Goal: Information Seeking & Learning: Find contact information

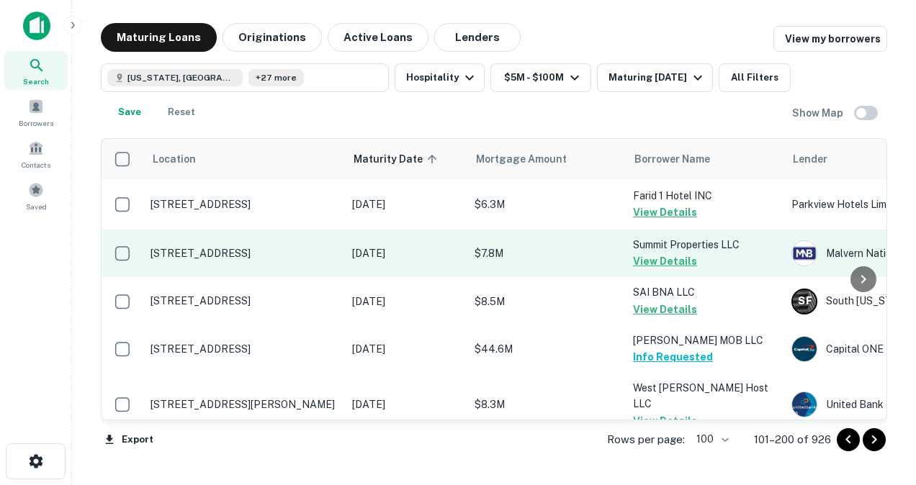
click at [588, 243] on td "$7.8M" at bounding box center [546, 254] width 158 height 48
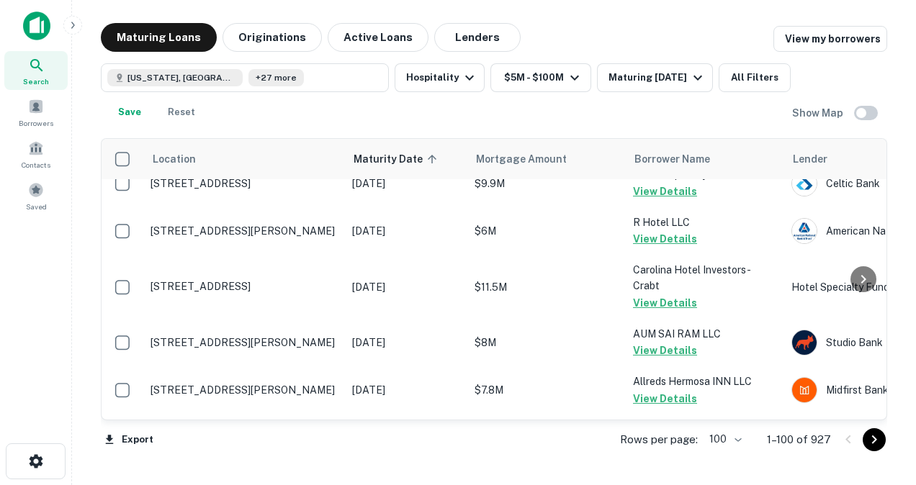
scroll to position [2435, 0]
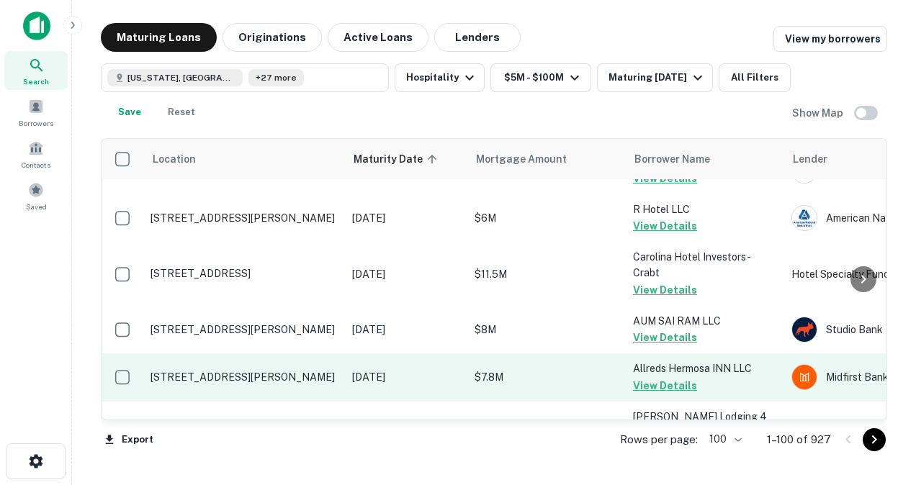
click at [267, 377] on p "[STREET_ADDRESS][PERSON_NAME]" at bounding box center [243, 377] width 187 height 13
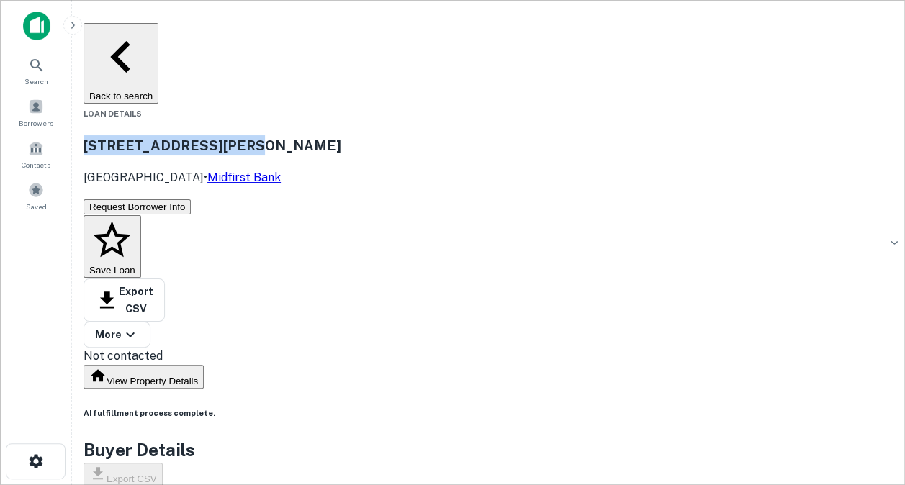
drag, startPoint x: 164, startPoint y: 87, endPoint x: 400, endPoint y: 103, distance: 236.6
click at [400, 135] on div "[STREET_ADDRESS][PERSON_NAME] • Midfirst Bank" at bounding box center [488, 160] width 810 height 51
copy h3 "[STREET_ADDRESS][PERSON_NAME]"
click at [148, 32] on button "Back to search" at bounding box center [120, 63] width 75 height 81
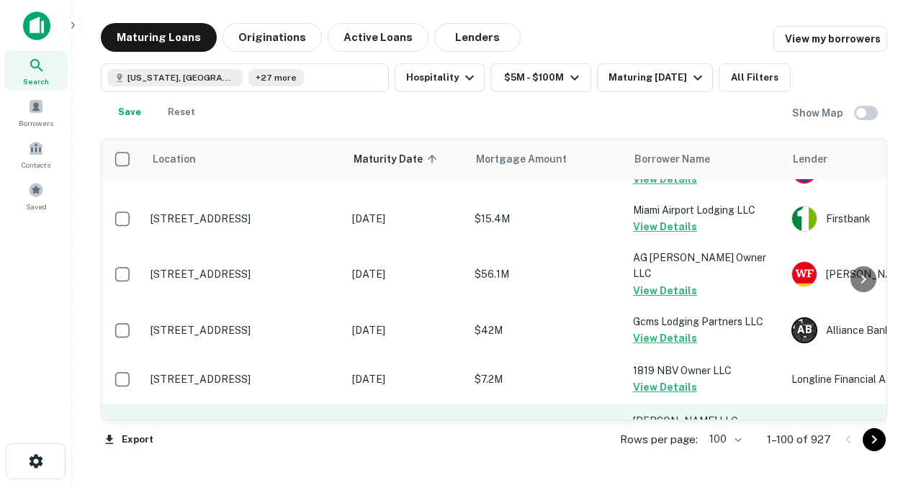
scroll to position [2959, 0]
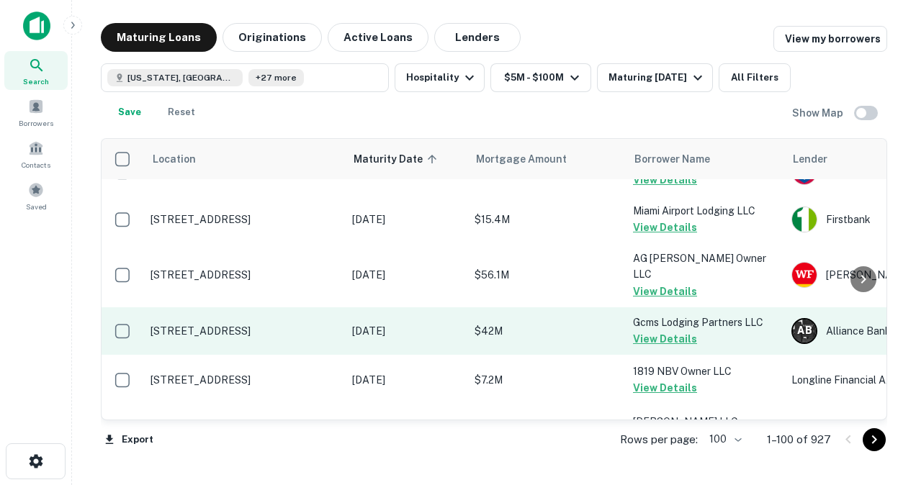
click at [242, 325] on p "[STREET_ADDRESS]" at bounding box center [243, 331] width 187 height 13
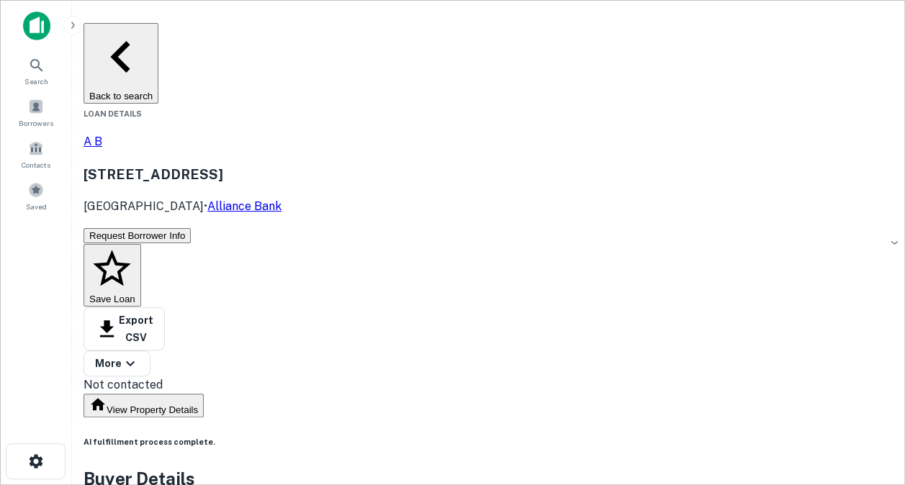
drag, startPoint x: 164, startPoint y: 89, endPoint x: 430, endPoint y: 81, distance: 266.5
click at [430, 133] on div "A B [STREET_ADDRESS] • Alliance Bank" at bounding box center [488, 174] width 810 height 82
copy h3 "[STREET_ADDRESS]"
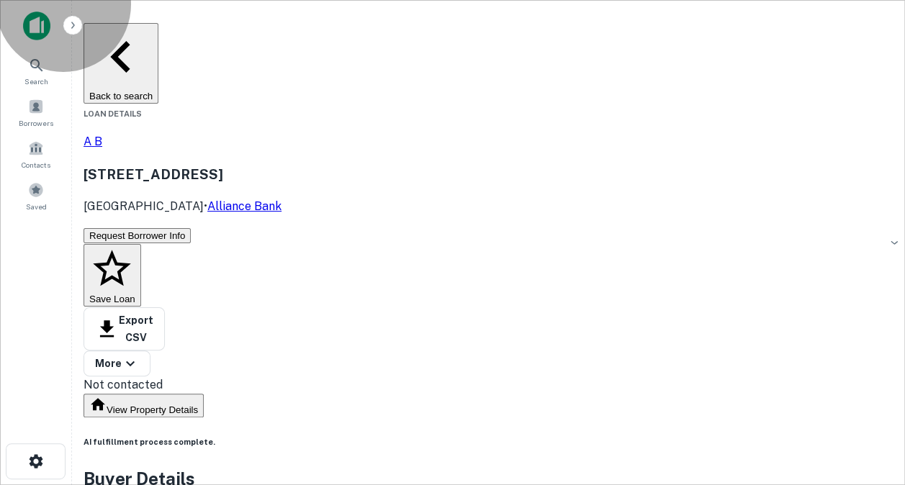
click at [158, 27] on button "Back to search" at bounding box center [120, 63] width 75 height 81
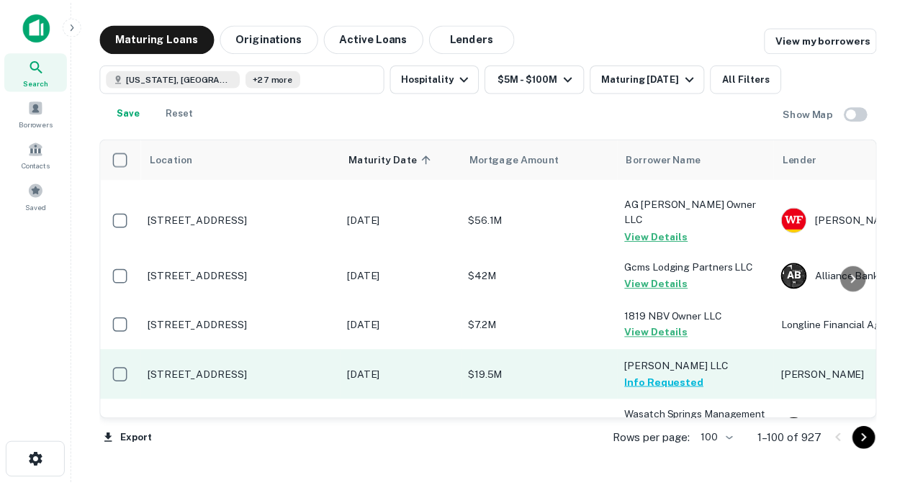
scroll to position [3012, 1]
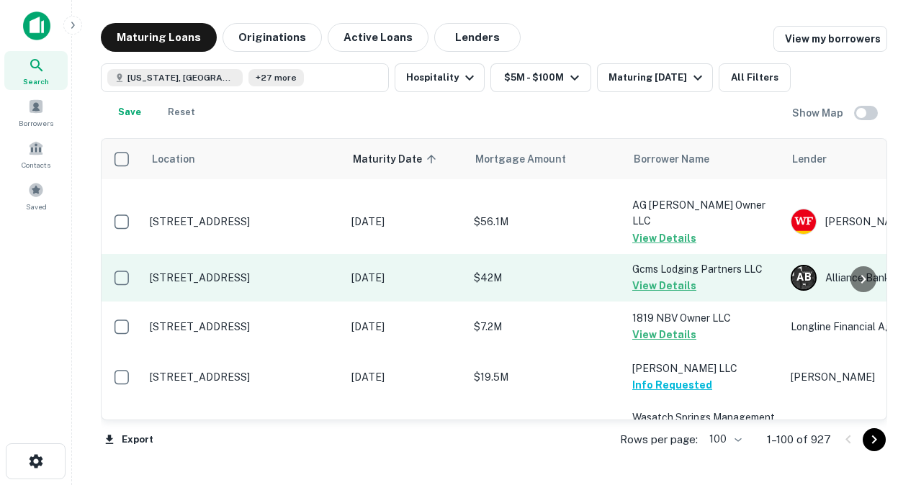
click at [275, 271] on p "[STREET_ADDRESS]" at bounding box center [243, 277] width 187 height 13
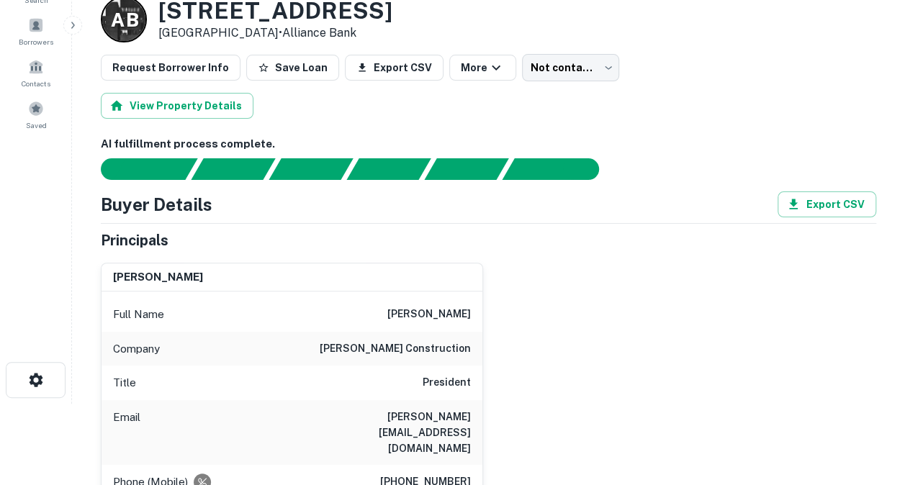
scroll to position [150, 0]
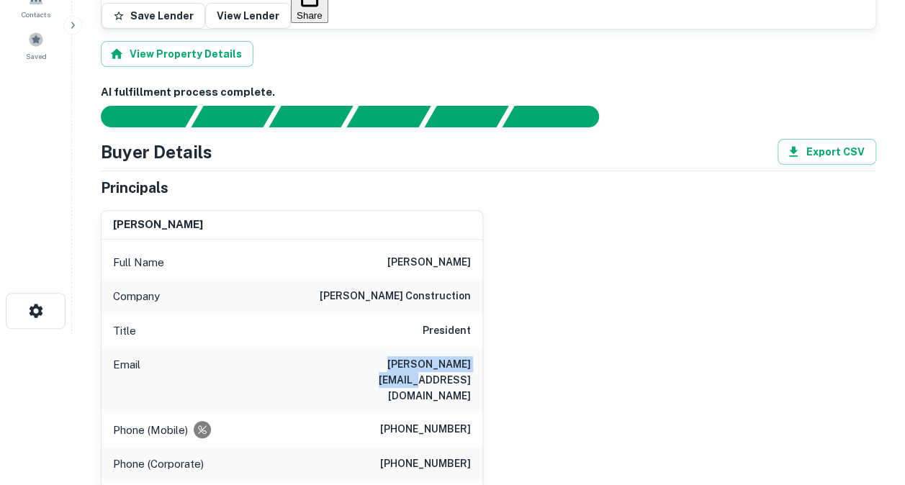
drag, startPoint x: 358, startPoint y: 297, endPoint x: 484, endPoint y: 289, distance: 125.5
click at [484, 289] on div "[PERSON_NAME] Full Name [PERSON_NAME] Company [PERSON_NAME] construction Title …" at bounding box center [482, 408] width 787 height 418
copy h6 "[PERSON_NAME][EMAIL_ADDRESS][DOMAIN_NAME]"
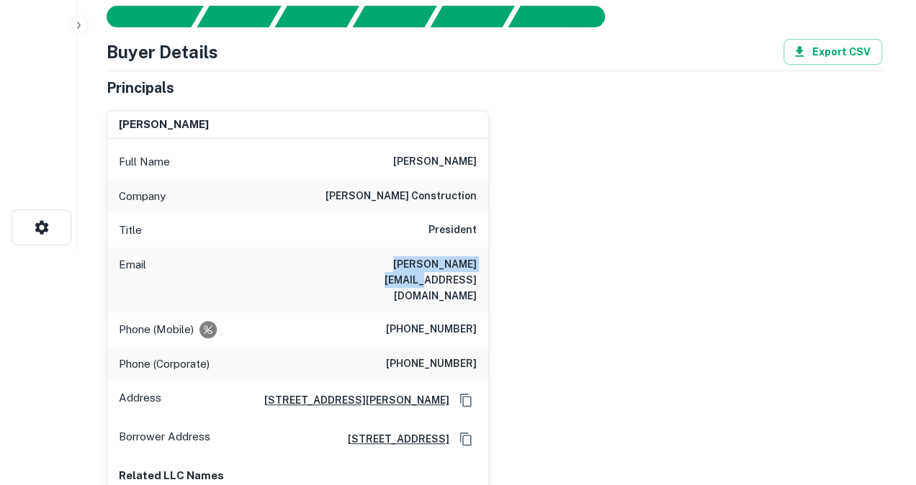
scroll to position [0, 0]
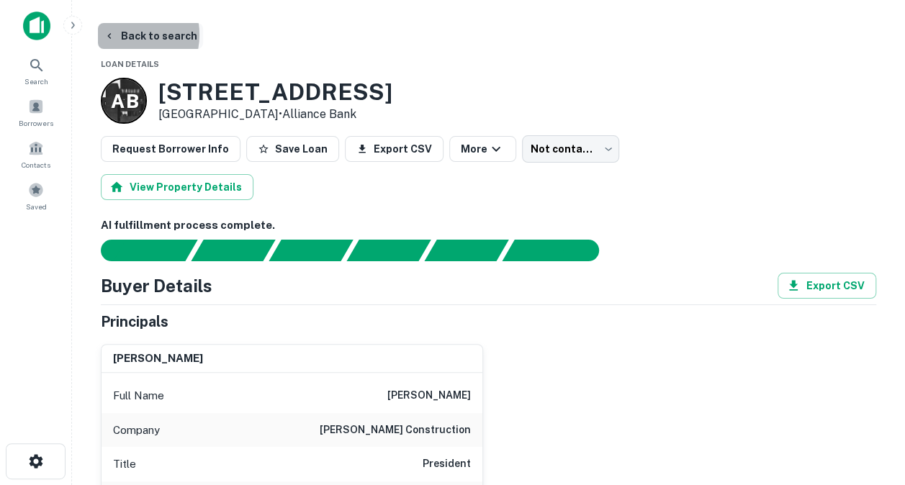
click at [118, 35] on button "Back to search" at bounding box center [150, 36] width 105 height 26
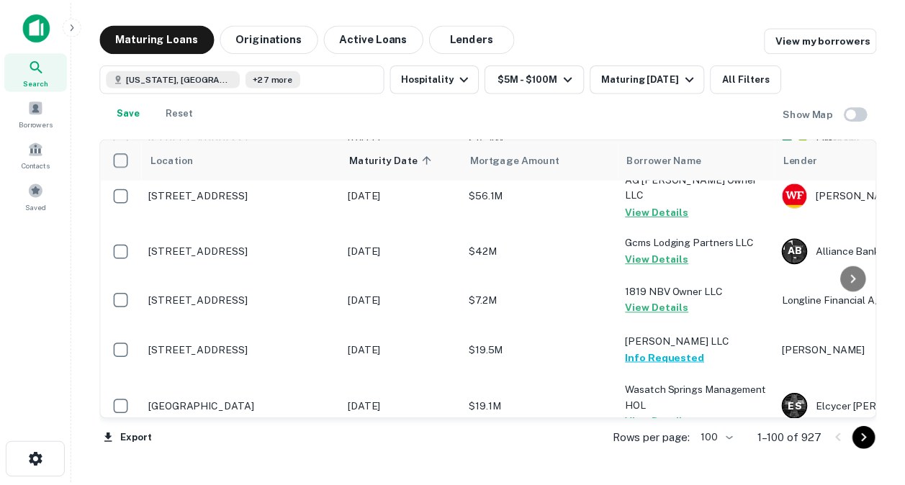
scroll to position [3047, 0]
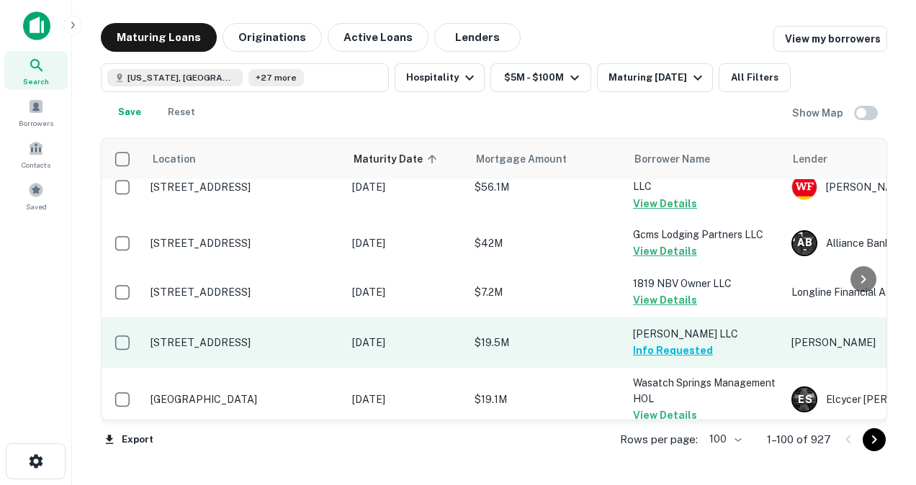
click at [266, 336] on p "[STREET_ADDRESS]" at bounding box center [243, 342] width 187 height 13
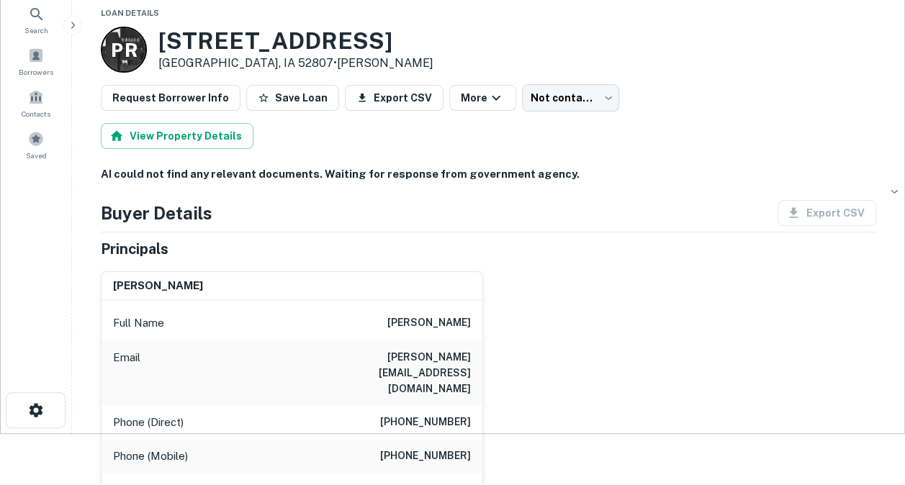
scroll to position [42, 0]
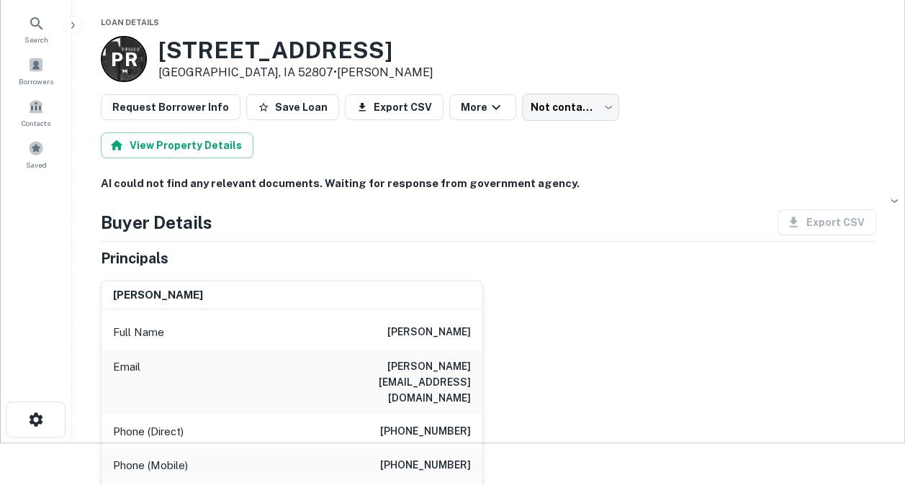
drag, startPoint x: 159, startPoint y: 49, endPoint x: 462, endPoint y: 37, distance: 303.3
click at [462, 37] on div "P R [STREET_ADDRESS] • [PERSON_NAME]" at bounding box center [488, 59] width 775 height 46
copy h3 "[STREET_ADDRESS]"
drag, startPoint x: 379, startPoint y: 389, endPoint x: 482, endPoint y: 371, distance: 105.1
click at [482, 371] on div "[PERSON_NAME] Full Name [PERSON_NAME] [PERSON_NAME][EMAIL_ADDRESS][DOMAIN_NAME]…" at bounding box center [482, 415] width 787 height 292
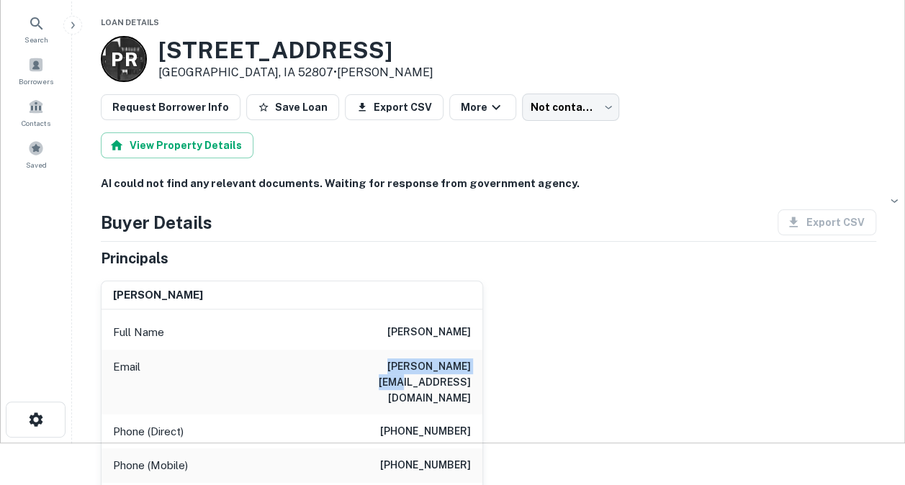
copy h6 "[PERSON_NAME][EMAIL_ADDRESS][DOMAIN_NAME]"
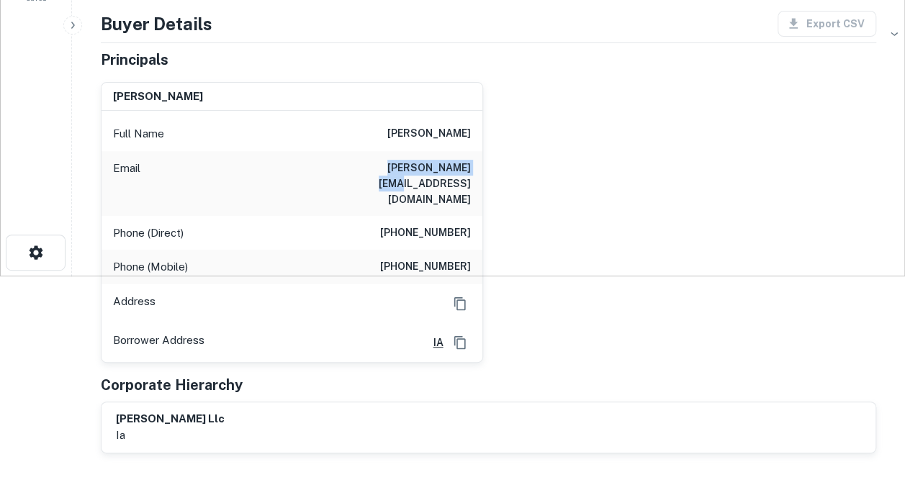
scroll to position [211, 0]
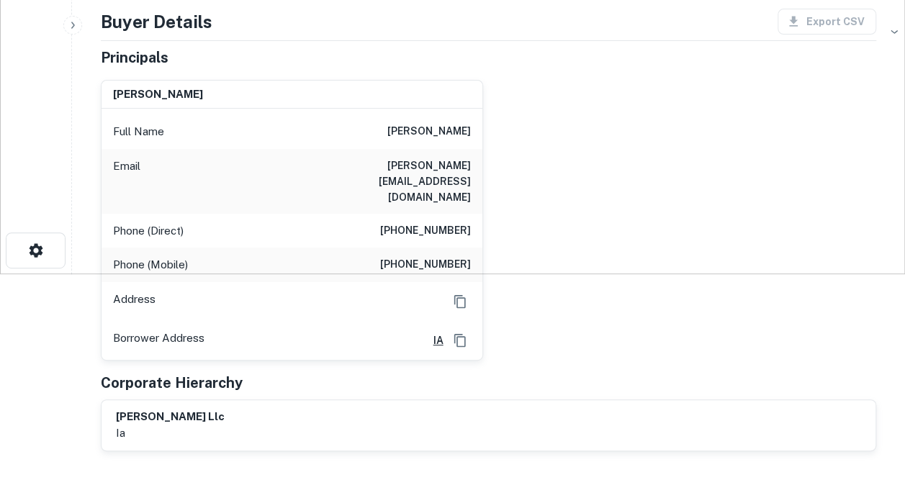
click at [79, 274] on html "Search Borrowers Contacts Saved Back to search P R [STREET_ADDRESS] [PERSON_NAM…" at bounding box center [452, 31] width 905 height 485
drag, startPoint x: 394, startPoint y: 236, endPoint x: 472, endPoint y: 230, distance: 78.7
click at [472, 248] on div "Phone (Mobile) [PHONE_NUMBER]" at bounding box center [291, 265] width 381 height 35
copy h6 "[PHONE_NUMBER]"
click at [45, 274] on html "Search Borrowers Contacts Saved Back to search P R [STREET_ADDRESS] [PERSON_NAM…" at bounding box center [452, 31] width 905 height 485
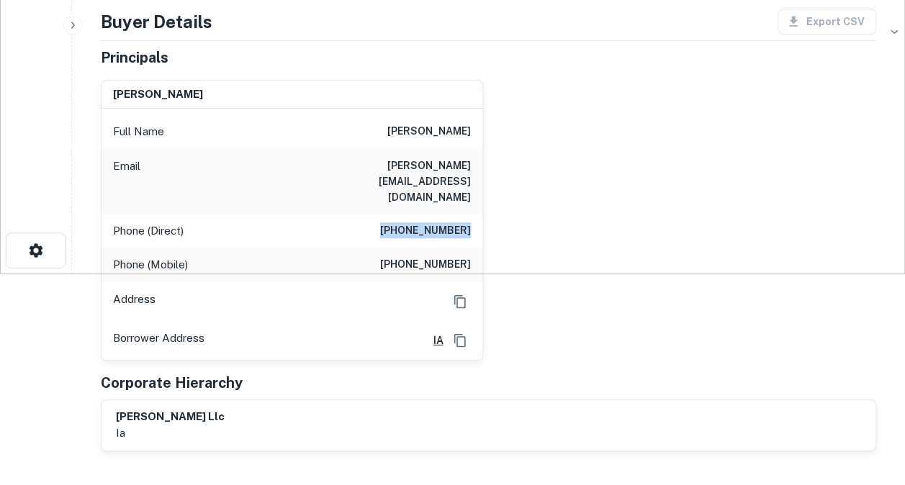
drag, startPoint x: 396, startPoint y: 201, endPoint x: 484, endPoint y: 191, distance: 88.3
click at [484, 191] on div "[PERSON_NAME] Full Name [PERSON_NAME] [PERSON_NAME][EMAIL_ADDRESS][DOMAIN_NAME]…" at bounding box center [482, 214] width 787 height 292
copy h6 "[PHONE_NUMBER]"
click at [0, 274] on html "Search Borrowers Contacts Saved Back to search P R [STREET_ADDRESS] [PERSON_NAM…" at bounding box center [452, 31] width 905 height 485
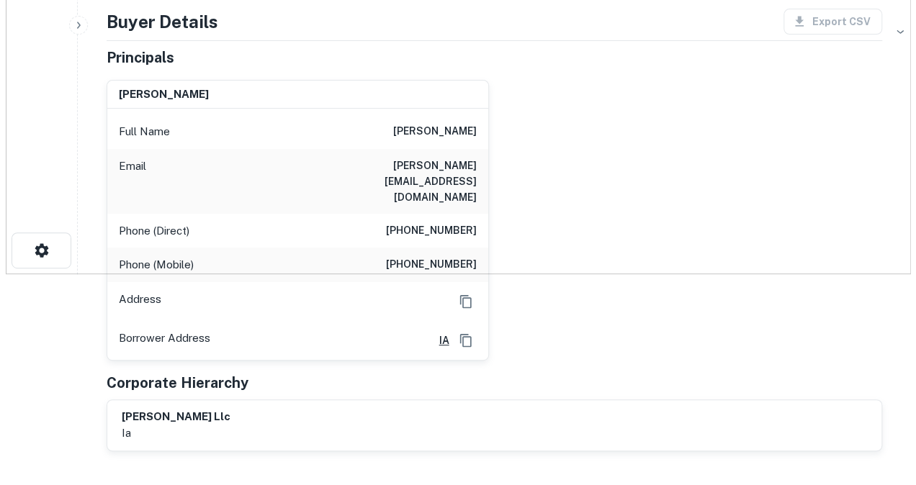
scroll to position [0, 0]
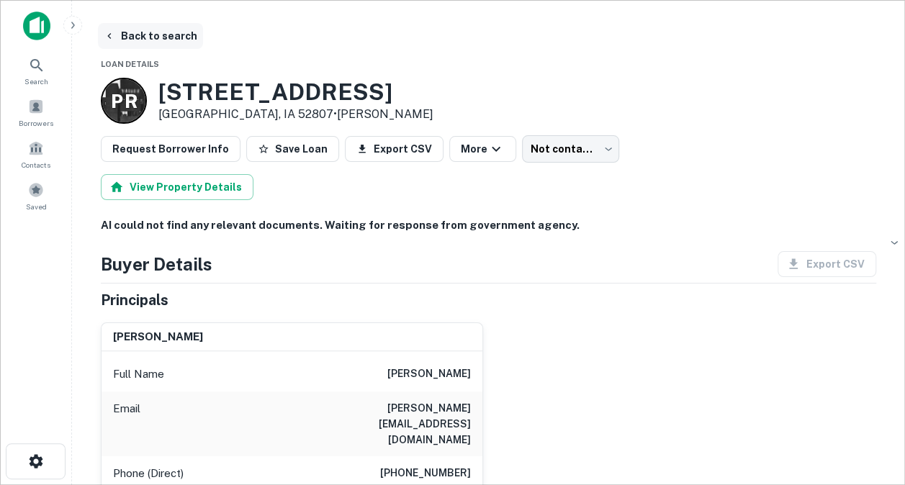
click at [143, 35] on button "Back to search" at bounding box center [150, 36] width 105 height 26
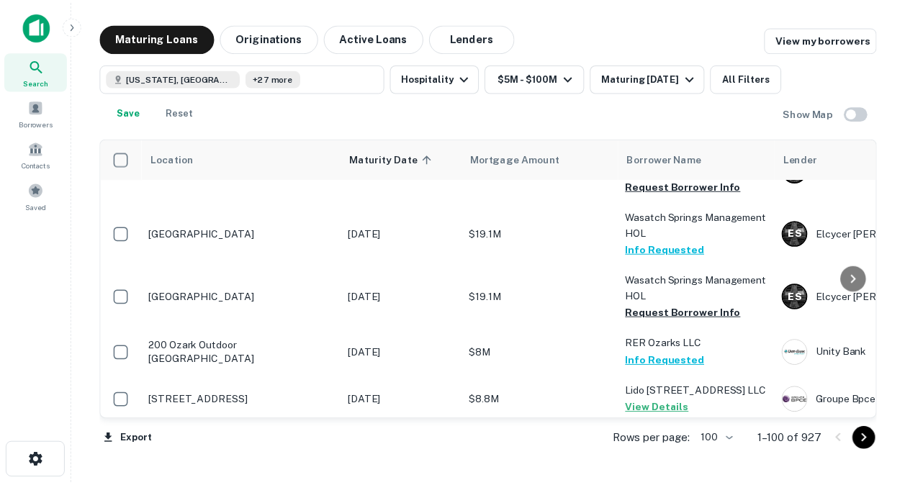
scroll to position [4358, 0]
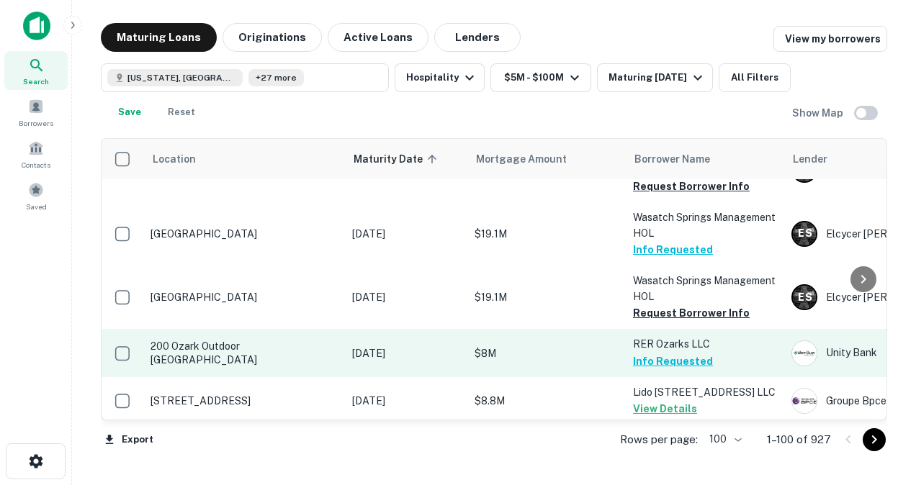
click at [249, 340] on p "200 Ozark Outdoor [GEOGRAPHIC_DATA]" at bounding box center [243, 353] width 187 height 26
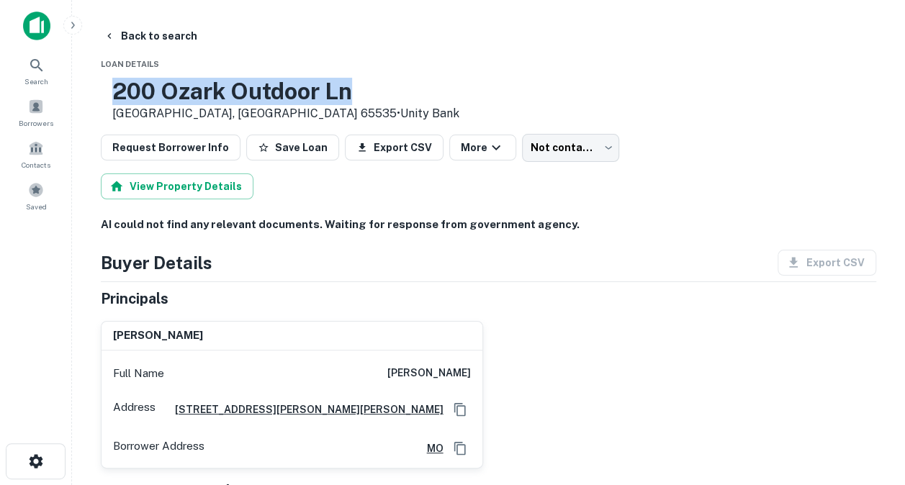
drag, startPoint x: 158, startPoint y: 91, endPoint x: 407, endPoint y: 94, distance: 249.1
click at [407, 94] on div "200 Ozark Outdoor [GEOGRAPHIC_DATA] • Unity Bank" at bounding box center [488, 100] width 775 height 45
copy h3 "200 Ozark Outdoor Ln"
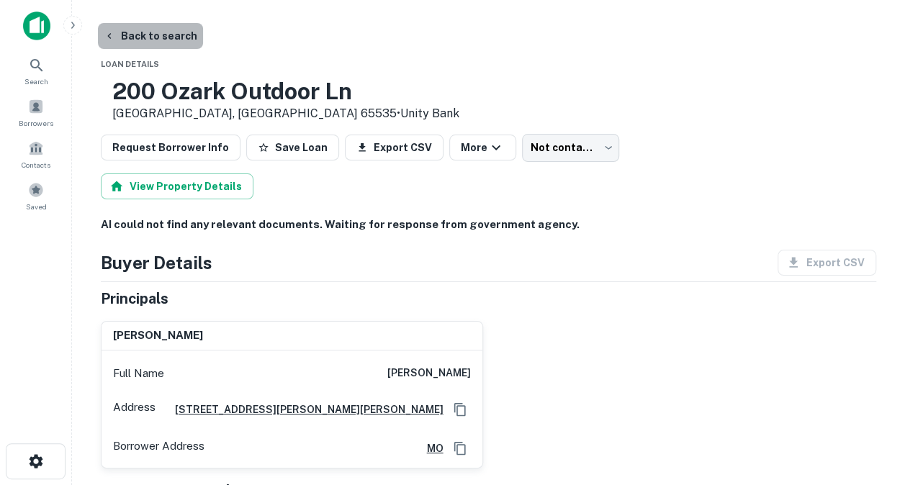
click at [152, 35] on button "Back to search" at bounding box center [150, 36] width 105 height 26
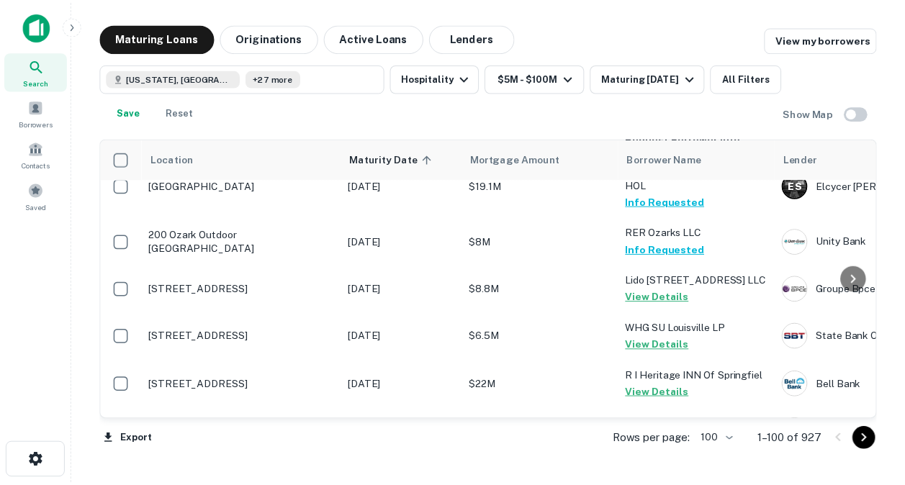
scroll to position [4471, 0]
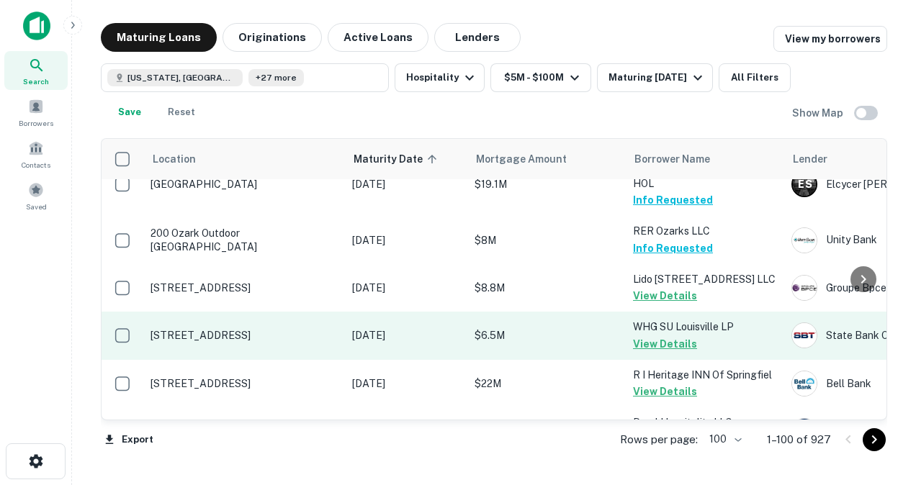
click at [243, 329] on p "[STREET_ADDRESS]" at bounding box center [243, 335] width 187 height 13
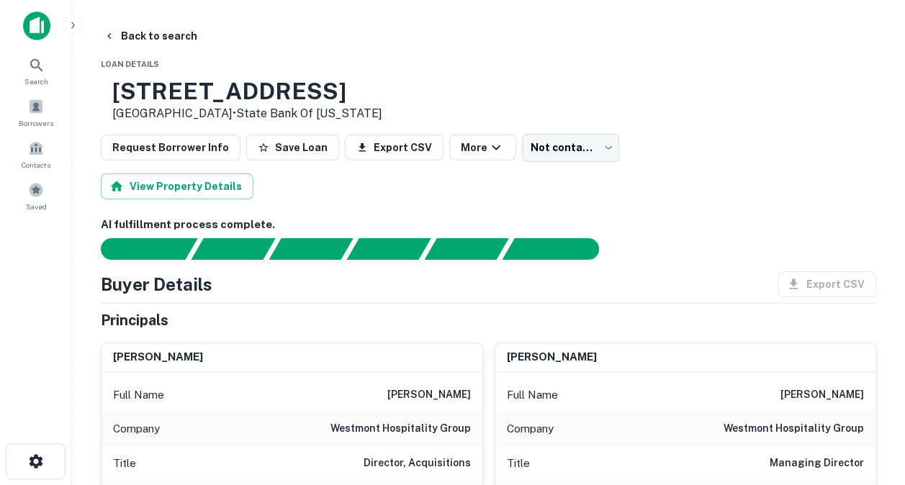
drag, startPoint x: 165, startPoint y: 96, endPoint x: 390, endPoint y: 102, distance: 225.4
click at [390, 102] on div "[STREET_ADDRESS] • State Bank Of [US_STATE]" at bounding box center [488, 100] width 775 height 45
copy h3 "[STREET_ADDRESS]"
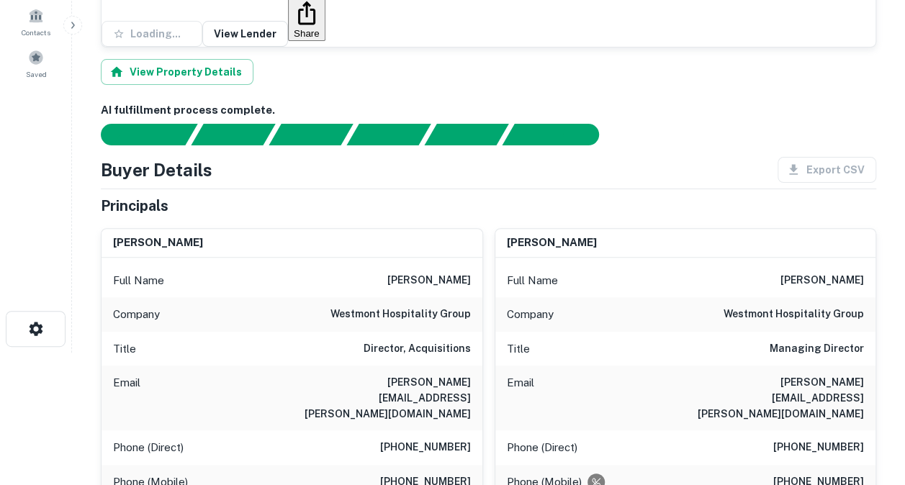
scroll to position [153, 0]
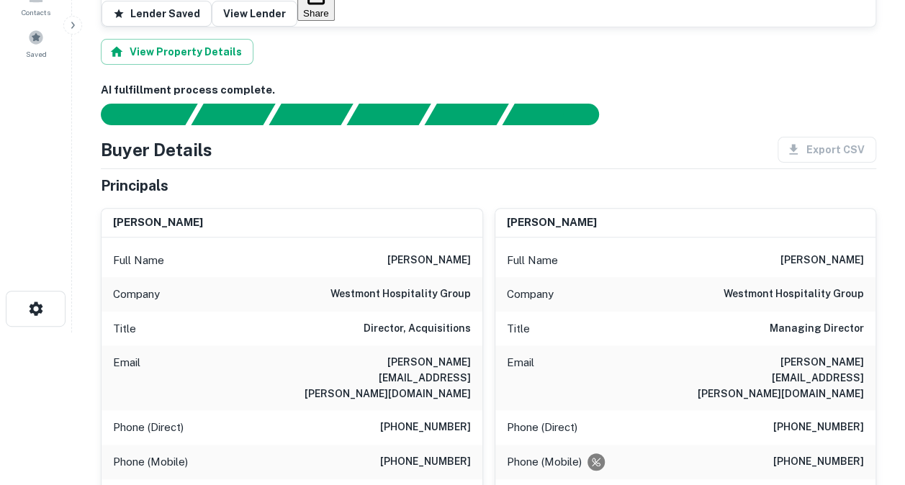
click at [179, 312] on div "Title Director, Acquisitions" at bounding box center [291, 329] width 381 height 35
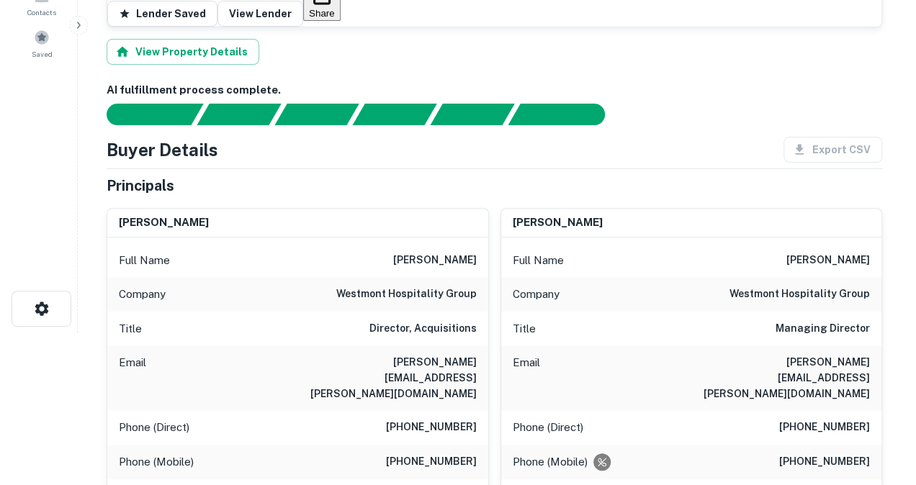
scroll to position [0, 0]
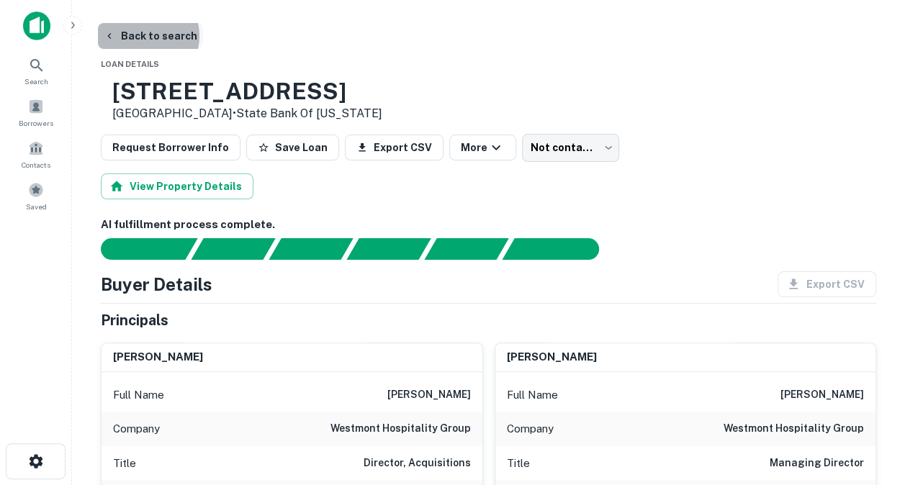
click at [140, 36] on button "Back to search" at bounding box center [150, 36] width 105 height 26
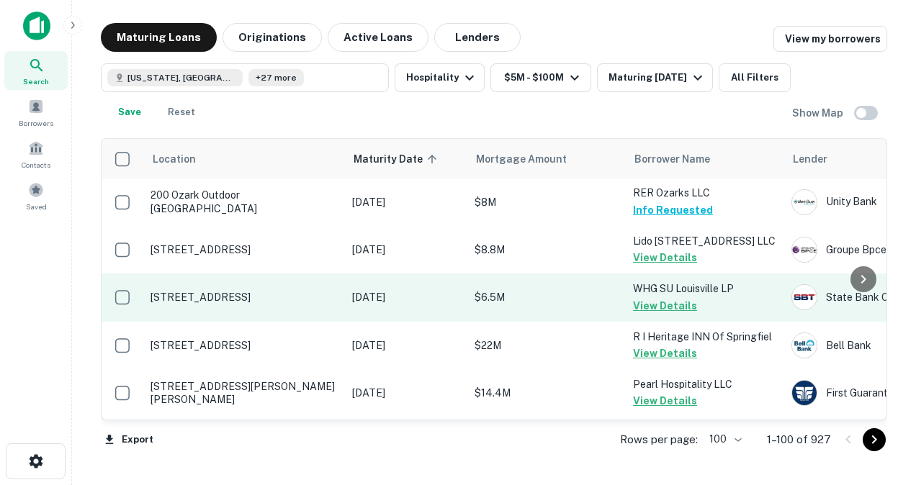
scroll to position [4508, 0]
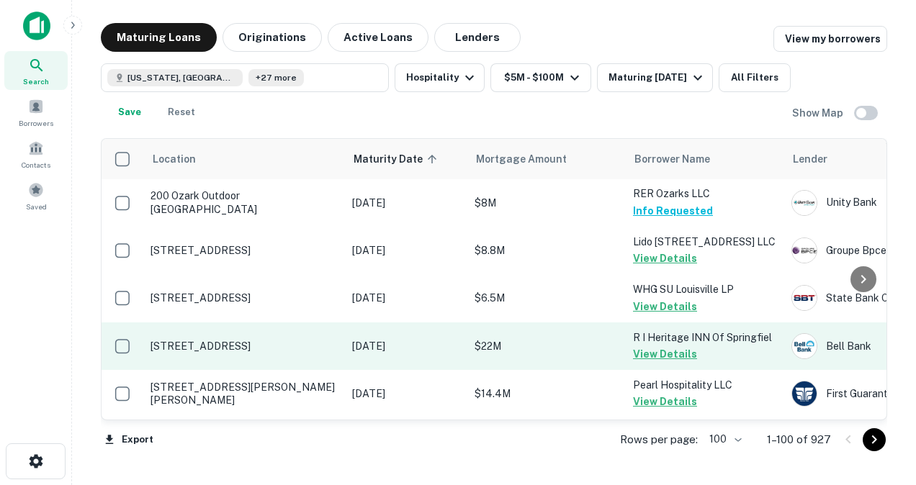
click at [253, 340] on p "[STREET_ADDRESS]" at bounding box center [243, 346] width 187 height 13
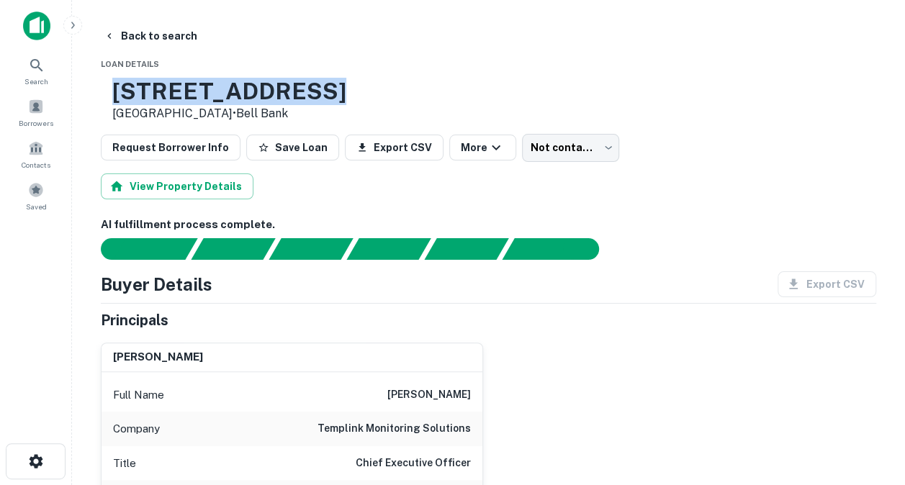
drag, startPoint x: 163, startPoint y: 91, endPoint x: 366, endPoint y: 94, distance: 203.0
click at [366, 94] on div "[STREET_ADDRESS] • Bell Bank" at bounding box center [488, 100] width 775 height 45
copy h3 "[STREET_ADDRESS]"
click at [134, 27] on button "Back to search" at bounding box center [150, 36] width 105 height 26
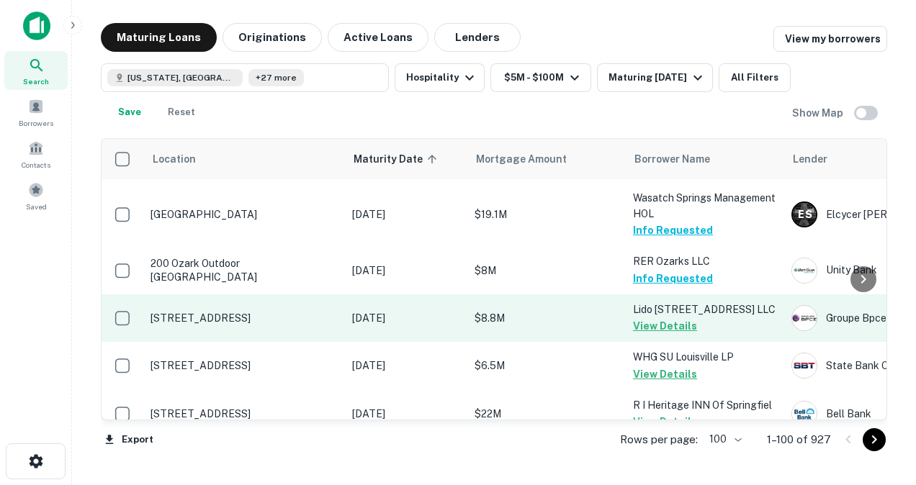
scroll to position [4441, 0]
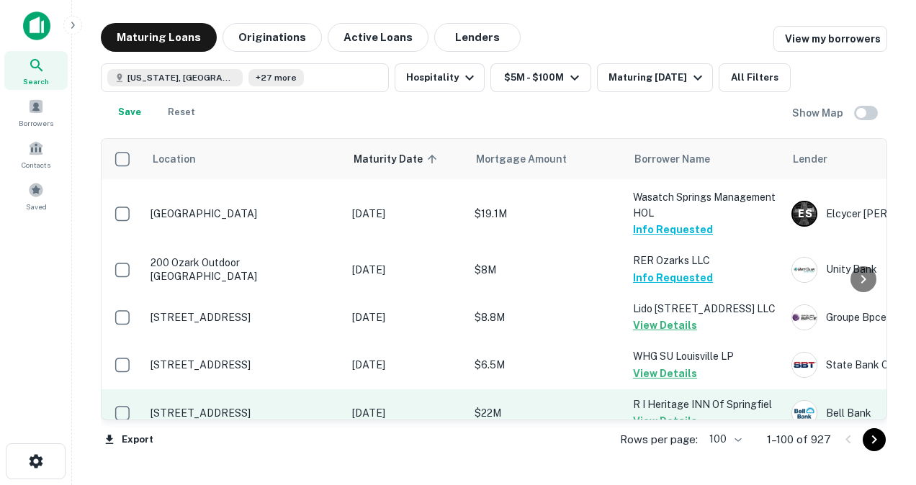
click at [296, 407] on p "[STREET_ADDRESS]" at bounding box center [243, 413] width 187 height 13
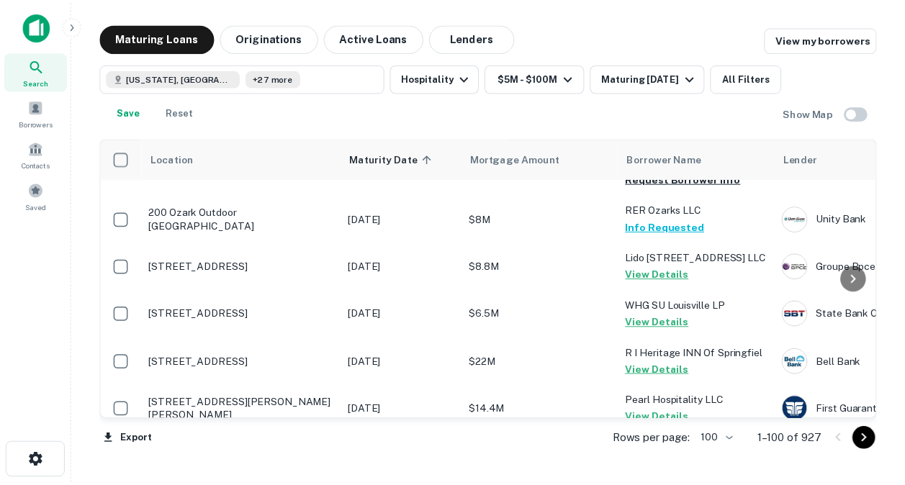
scroll to position [4499, 0]
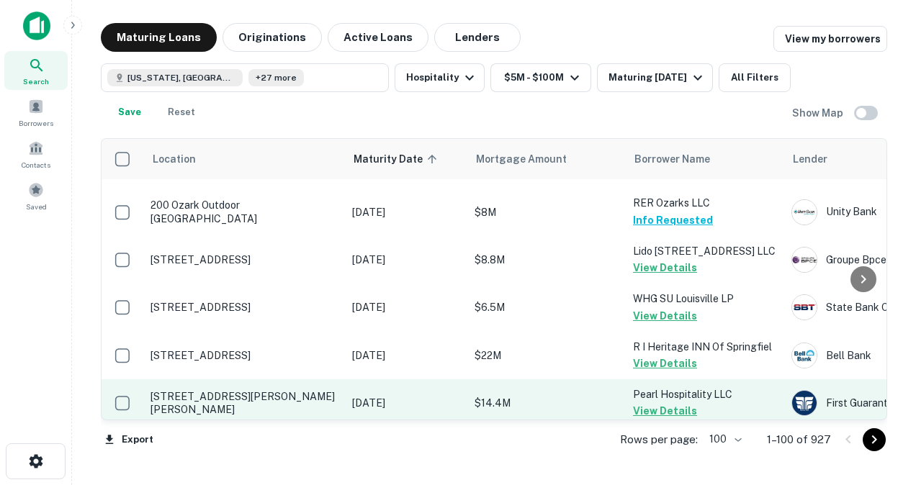
click at [223, 390] on p "[STREET_ADDRESS][PERSON_NAME][PERSON_NAME]" at bounding box center [243, 403] width 187 height 26
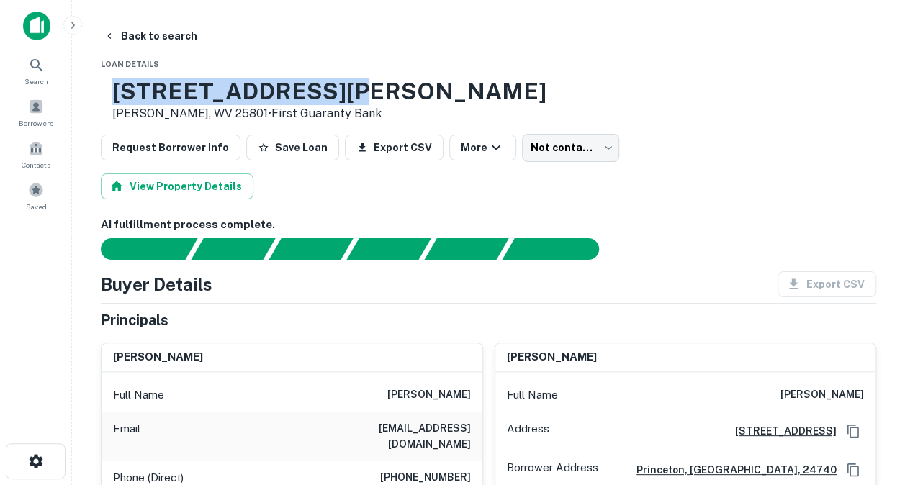
drag, startPoint x: 161, startPoint y: 88, endPoint x: 365, endPoint y: 80, distance: 203.9
click at [365, 80] on h3 "[STREET_ADDRESS][PERSON_NAME]" at bounding box center [329, 91] width 434 height 27
click at [163, 33] on button "Back to search" at bounding box center [150, 36] width 105 height 26
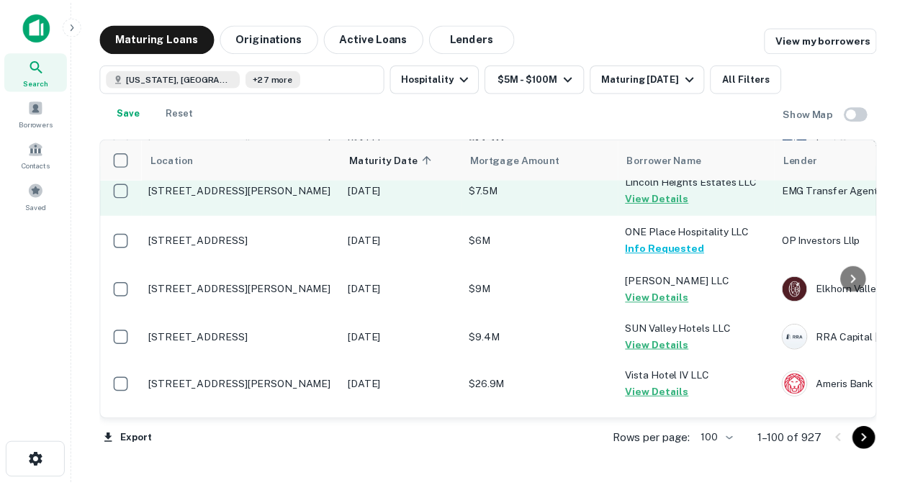
scroll to position [4760, 0]
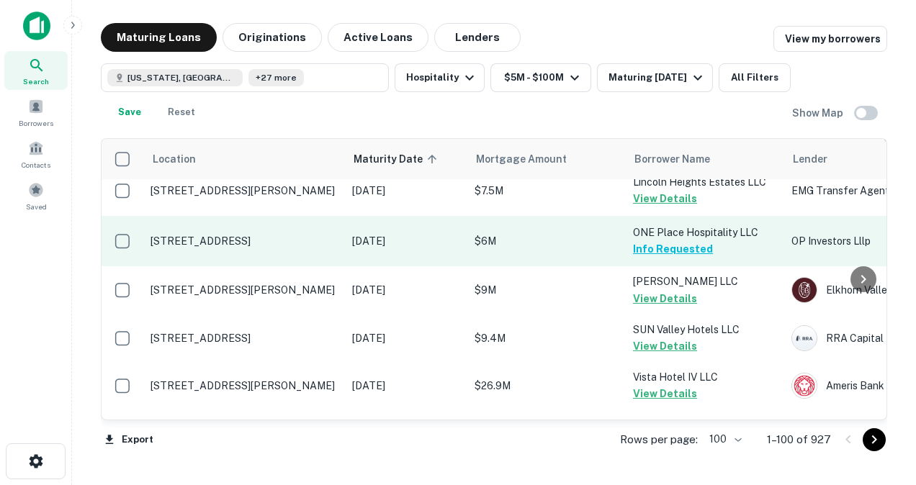
click at [220, 217] on td "[STREET_ADDRESS]" at bounding box center [244, 241] width 202 height 50
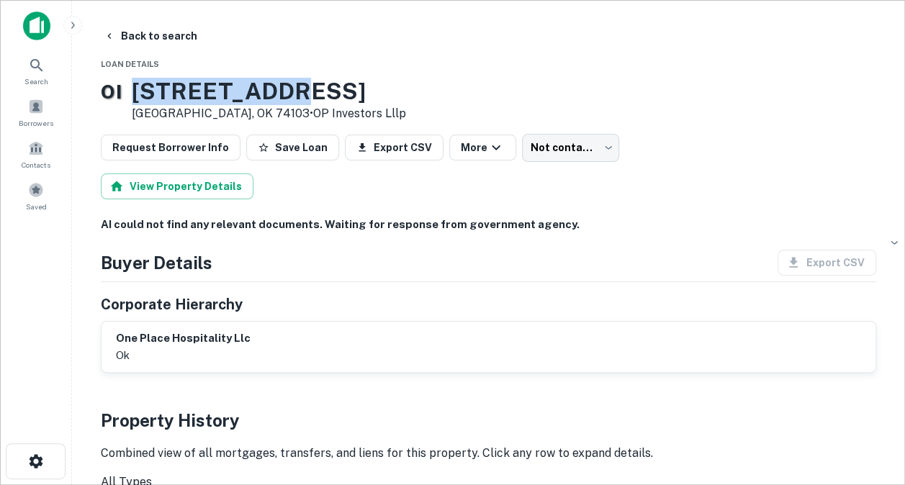
drag, startPoint x: 160, startPoint y: 88, endPoint x: 302, endPoint y: 71, distance: 142.8
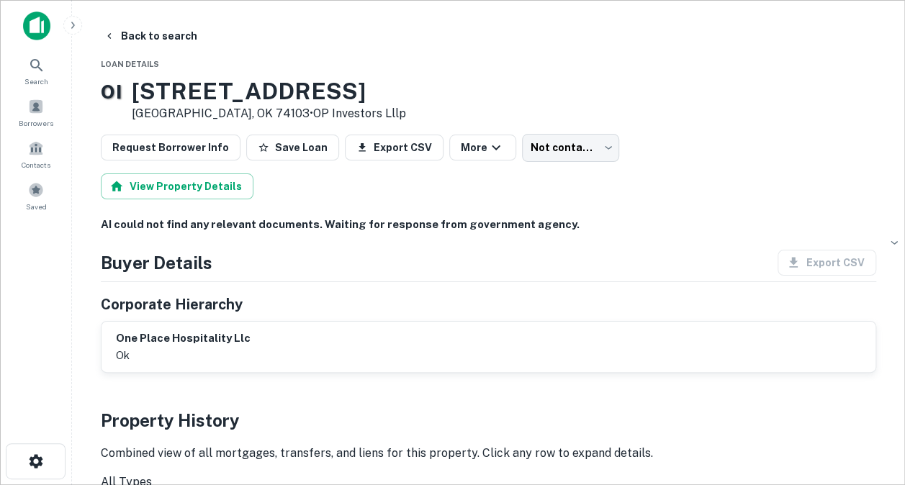
click at [297, 80] on h3 "[STREET_ADDRESS]" at bounding box center [269, 91] width 274 height 27
drag, startPoint x: 299, startPoint y: 88, endPoint x: 159, endPoint y: 102, distance: 141.1
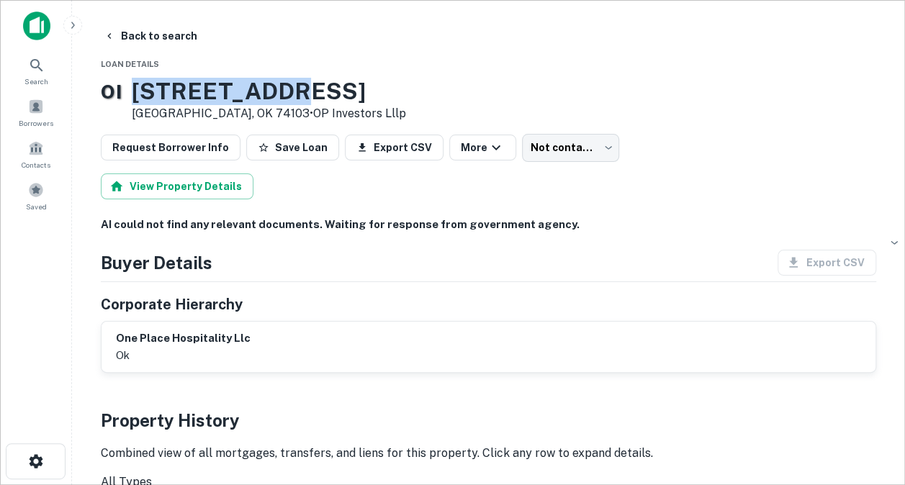
drag, startPoint x: 159, startPoint y: 102, endPoint x: 305, endPoint y: 96, distance: 146.2
click at [305, 96] on h3 "[STREET_ADDRESS]" at bounding box center [269, 91] width 274 height 27
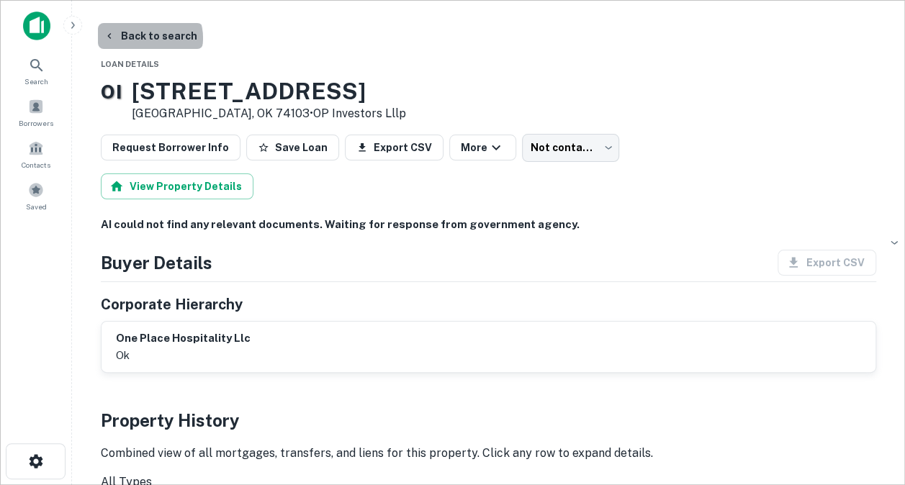
click at [149, 38] on button "Back to search" at bounding box center [150, 36] width 105 height 26
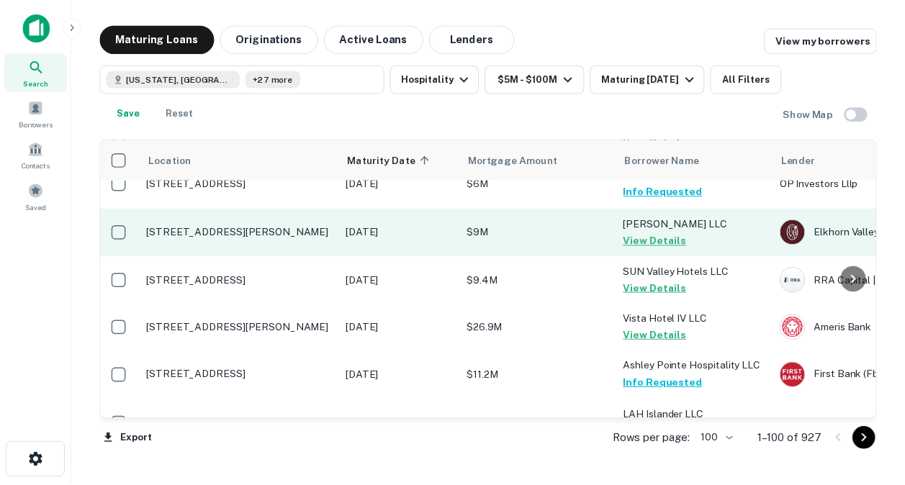
scroll to position [4818, 2]
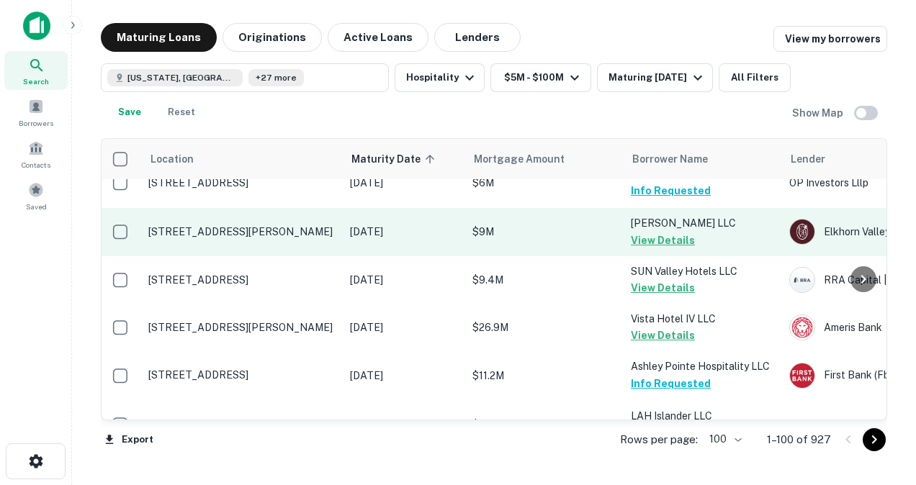
click at [250, 225] on p "[STREET_ADDRESS][PERSON_NAME]" at bounding box center [241, 231] width 187 height 13
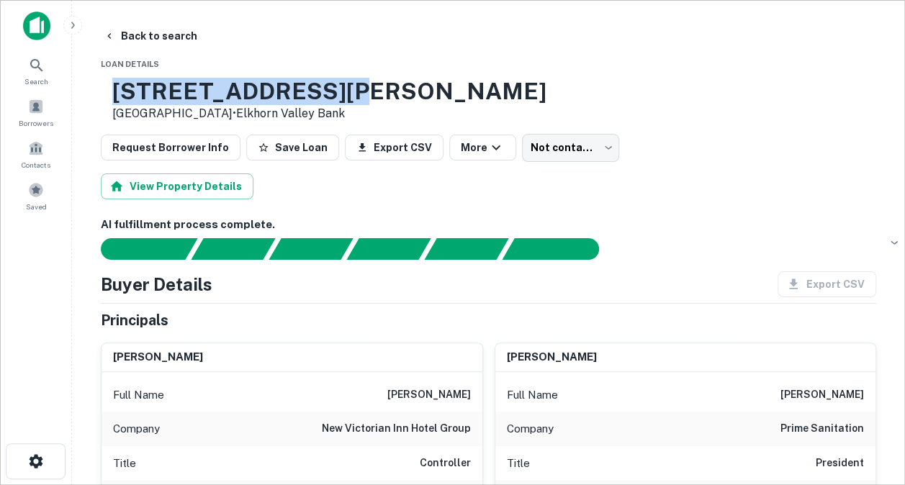
drag, startPoint x: 161, startPoint y: 89, endPoint x: 369, endPoint y: 76, distance: 208.4
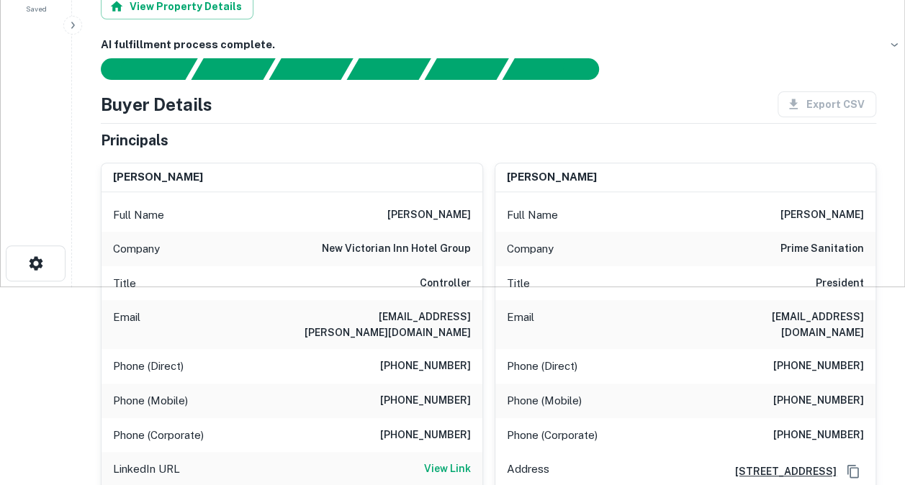
scroll to position [199, 0]
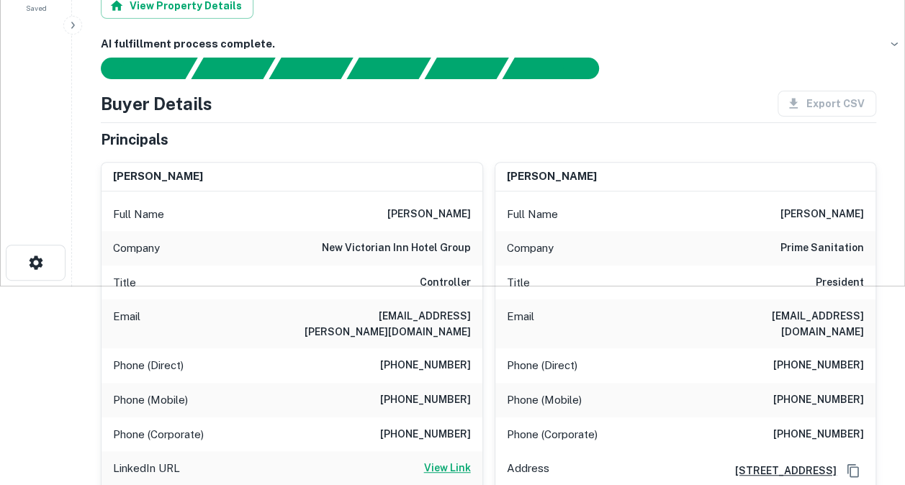
click at [447, 460] on h6 "View Link" at bounding box center [447, 468] width 47 height 16
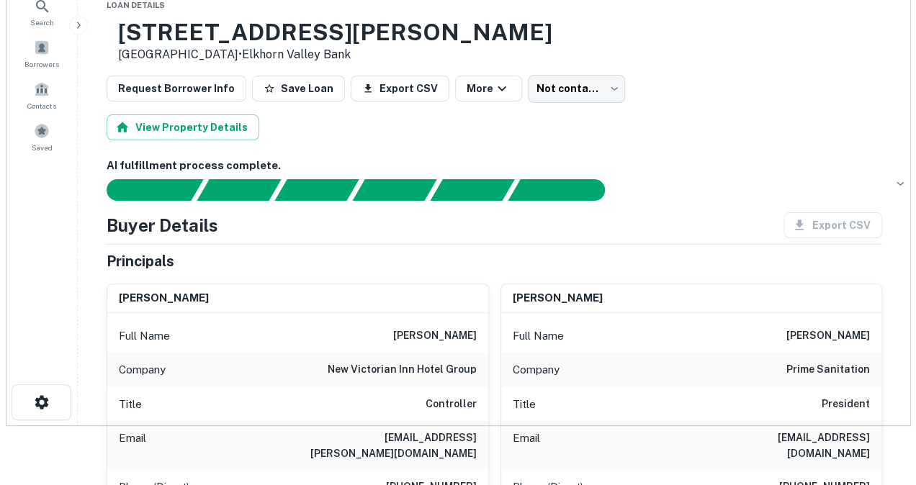
scroll to position [0, 0]
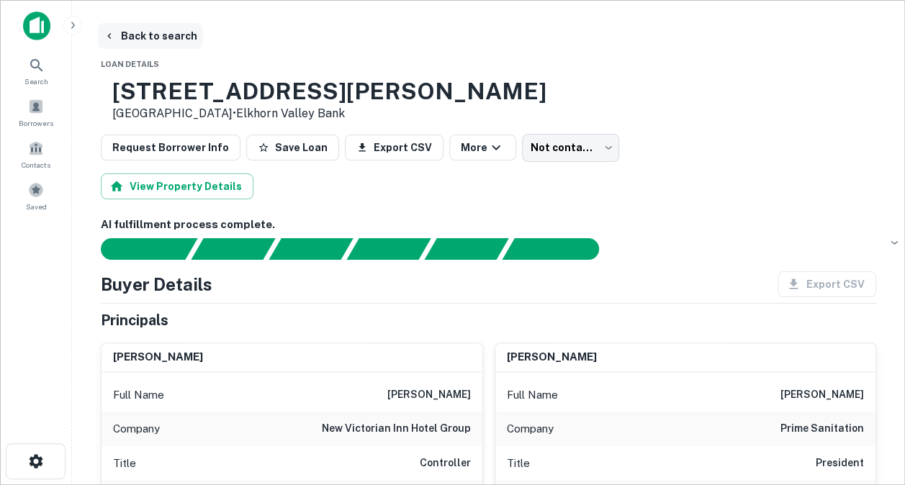
click at [141, 35] on button "Back to search" at bounding box center [150, 36] width 105 height 26
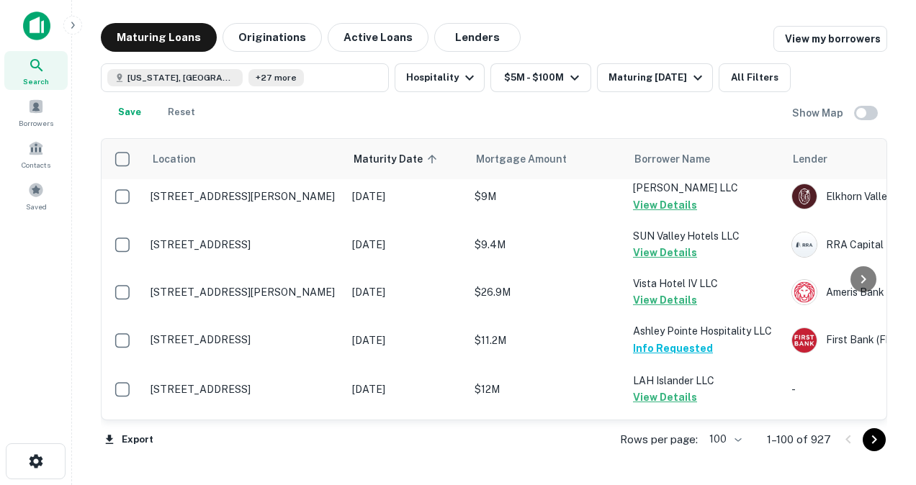
scroll to position [4852, 0]
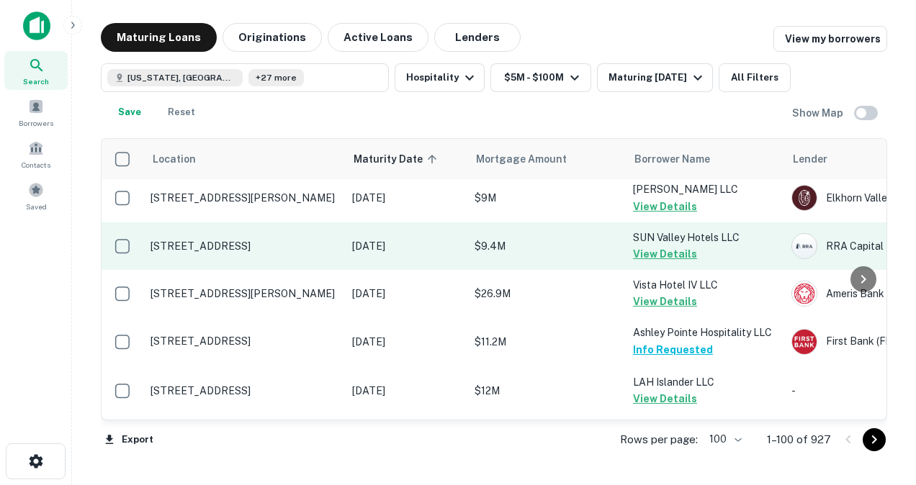
click at [223, 240] on p "[STREET_ADDRESS]" at bounding box center [243, 246] width 187 height 13
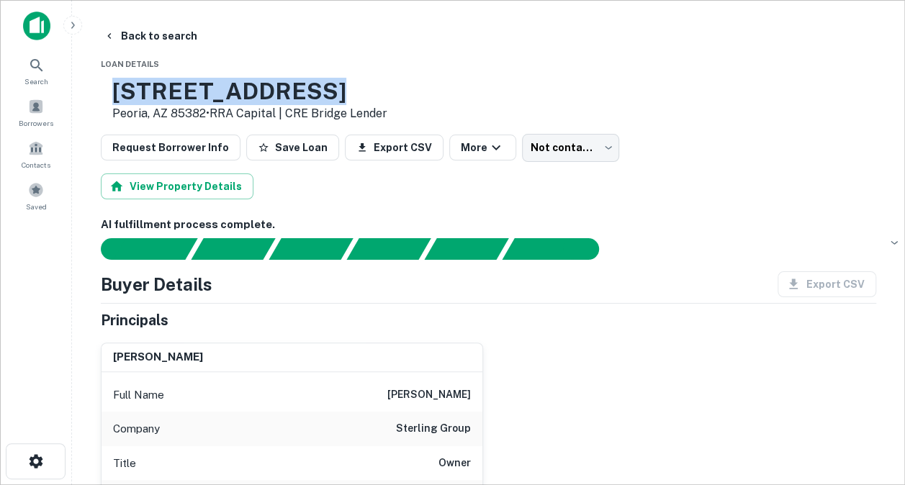
drag, startPoint x: 160, startPoint y: 94, endPoint x: 373, endPoint y: 92, distance: 213.1
click at [373, 92] on h3 "[STREET_ADDRESS]" at bounding box center [249, 91] width 275 height 27
click at [171, 35] on button "Back to search" at bounding box center [150, 36] width 105 height 26
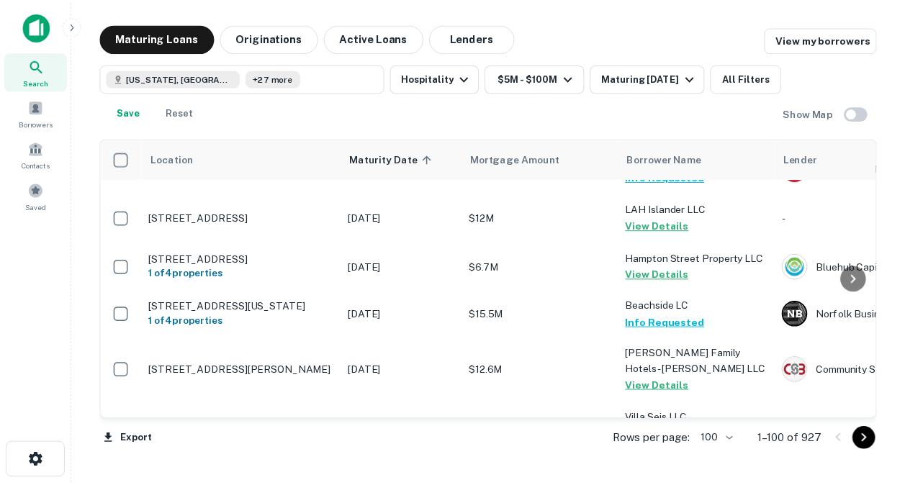
scroll to position [5024, 0]
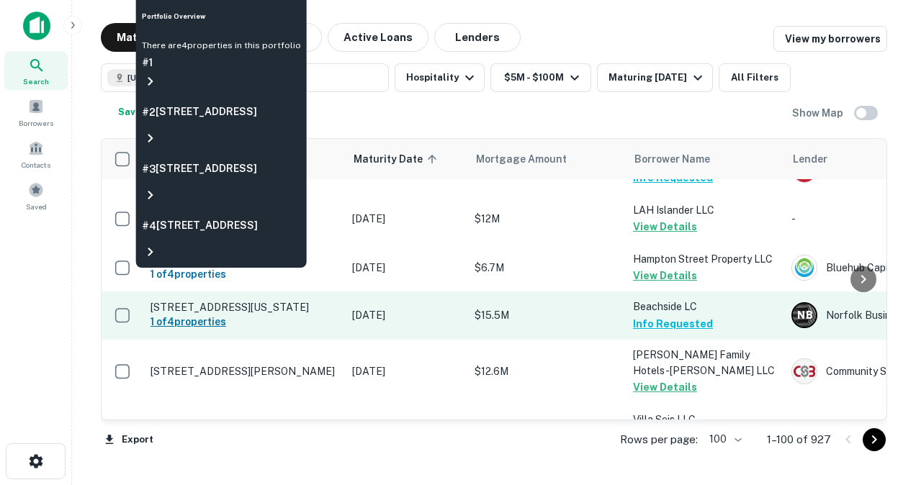
click at [280, 314] on h6 "1 of 4 properties" at bounding box center [243, 322] width 187 height 16
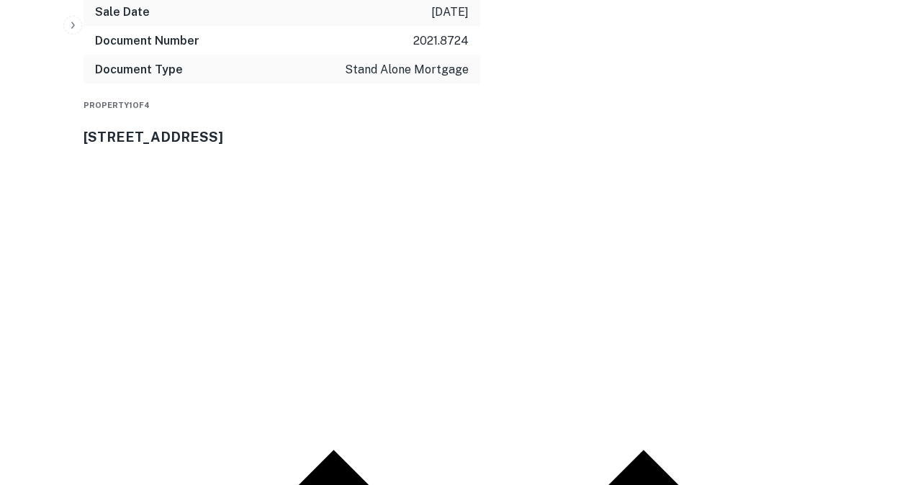
scroll to position [1373, 0]
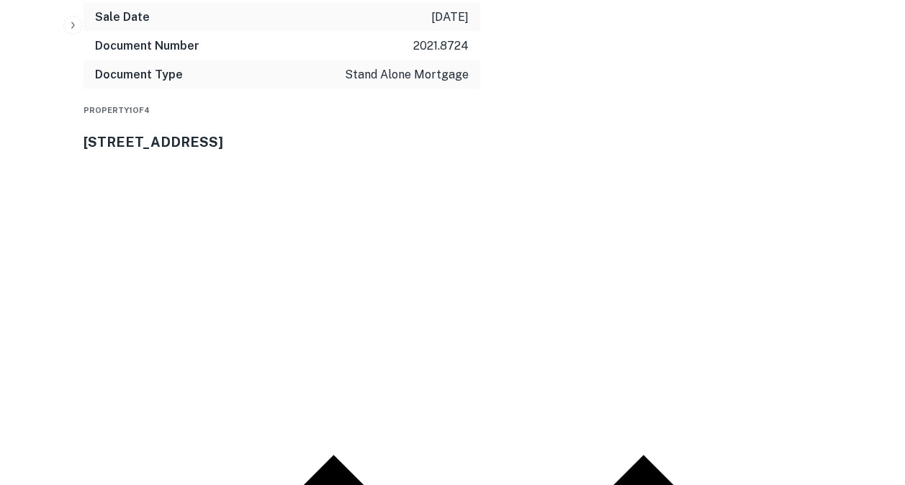
drag, startPoint x: 99, startPoint y: 158, endPoint x: 244, endPoint y: 153, distance: 144.8
drag, startPoint x: 248, startPoint y: 154, endPoint x: 161, endPoint y: 144, distance: 87.7
click at [161, 144] on div "Property 1 of [STREET_ADDRESS]" at bounding box center [488, 126] width 810 height 51
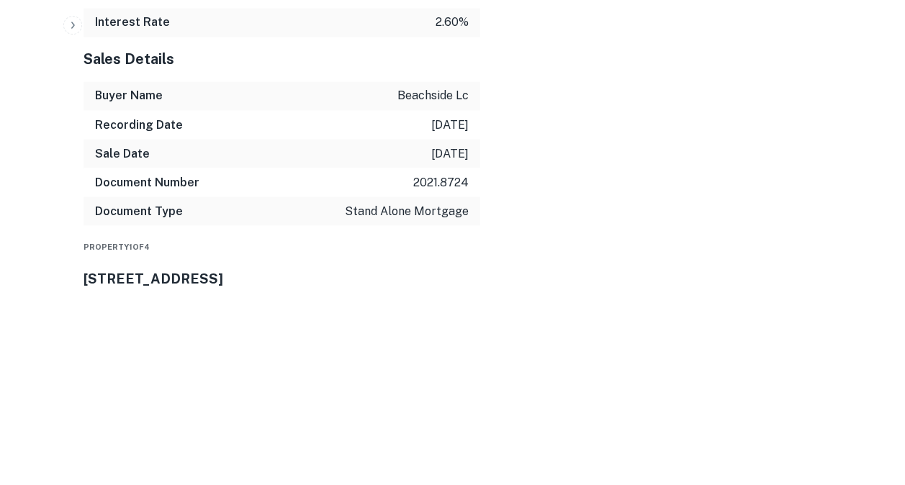
scroll to position [1255, 0]
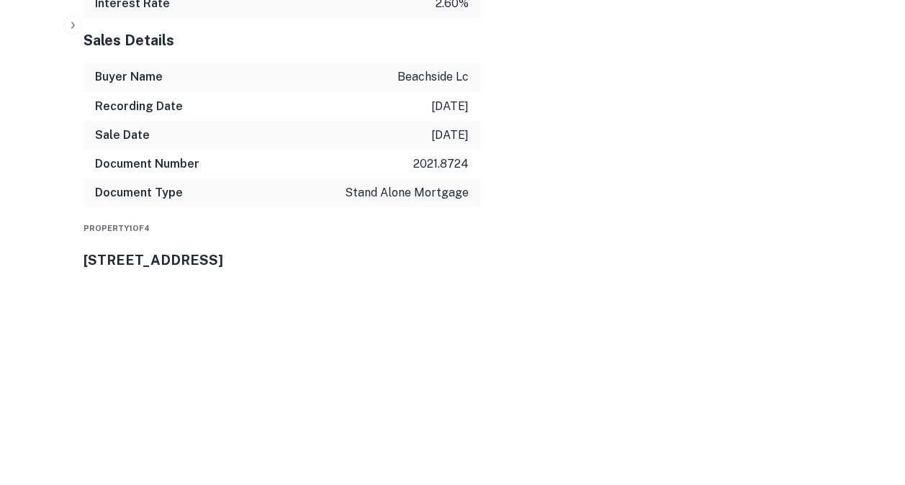
click at [175, 269] on h3 "[STREET_ADDRESS]" at bounding box center [488, 259] width 810 height 20
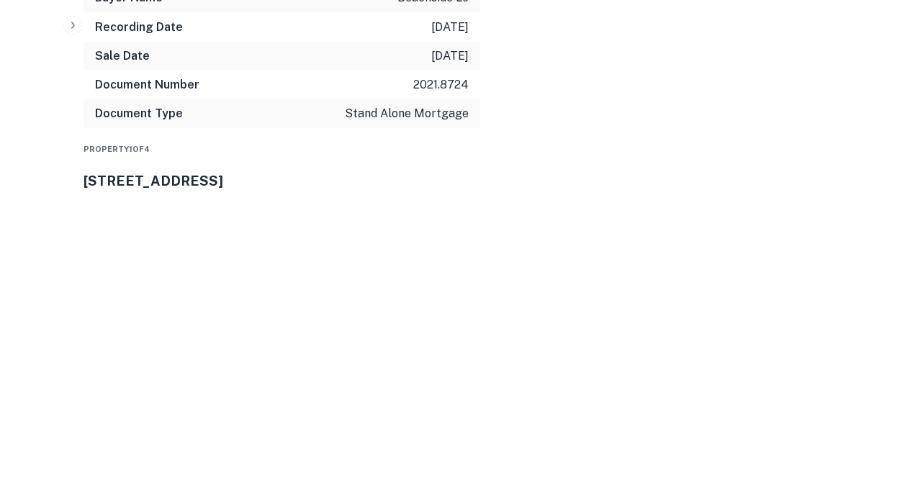
drag, startPoint x: 403, startPoint y: 388, endPoint x: 476, endPoint y: 394, distance: 73.0
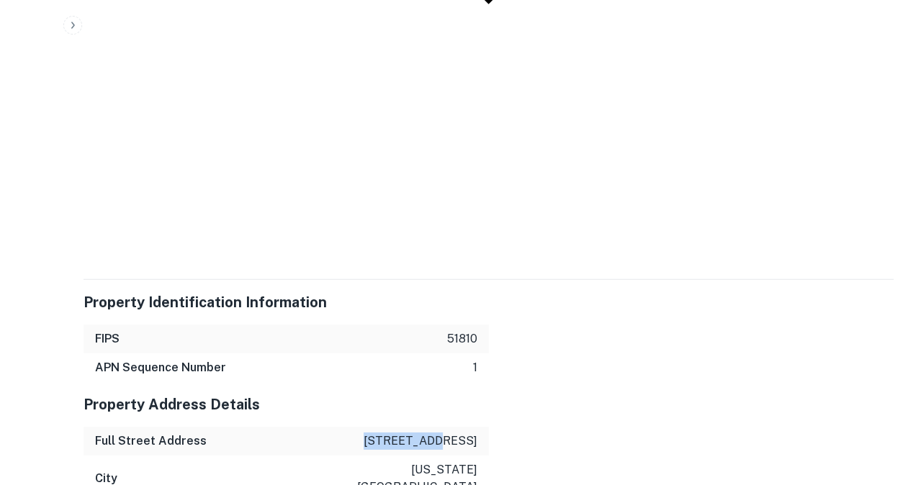
scroll to position [2134, 0]
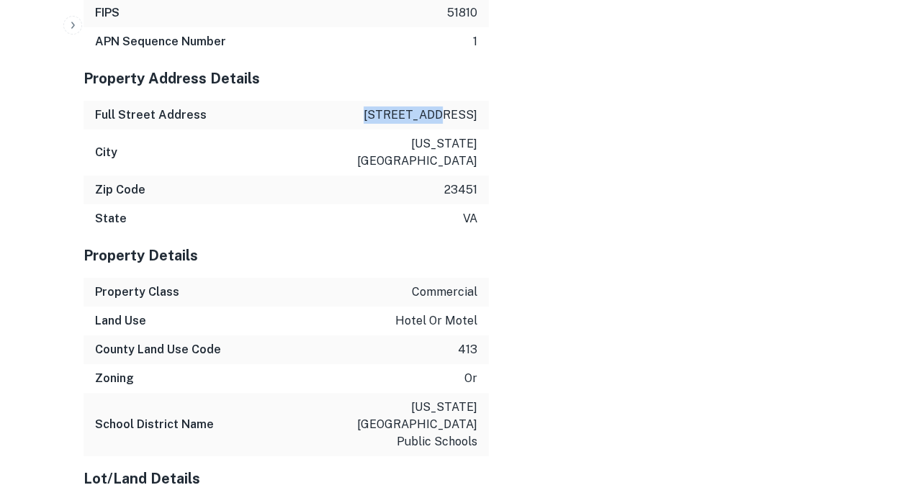
scroll to position [2398, 0]
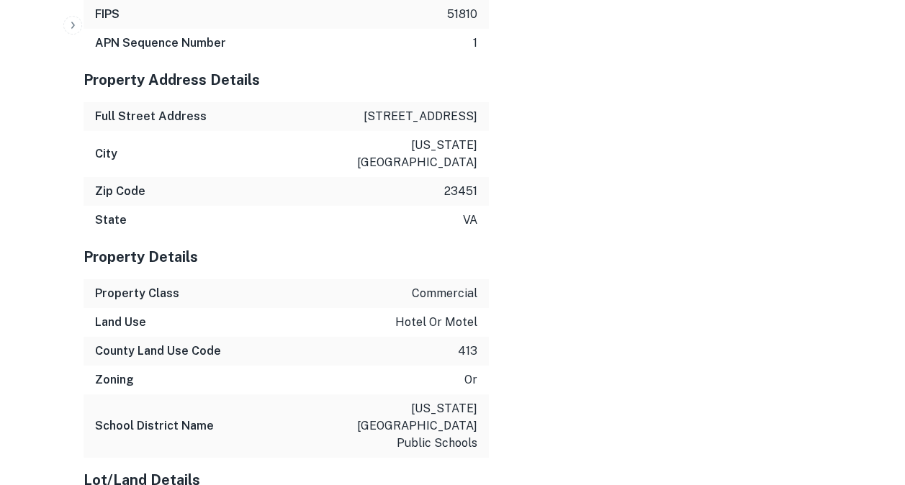
drag, startPoint x: 376, startPoint y: 255, endPoint x: 471, endPoint y: 251, distance: 94.4
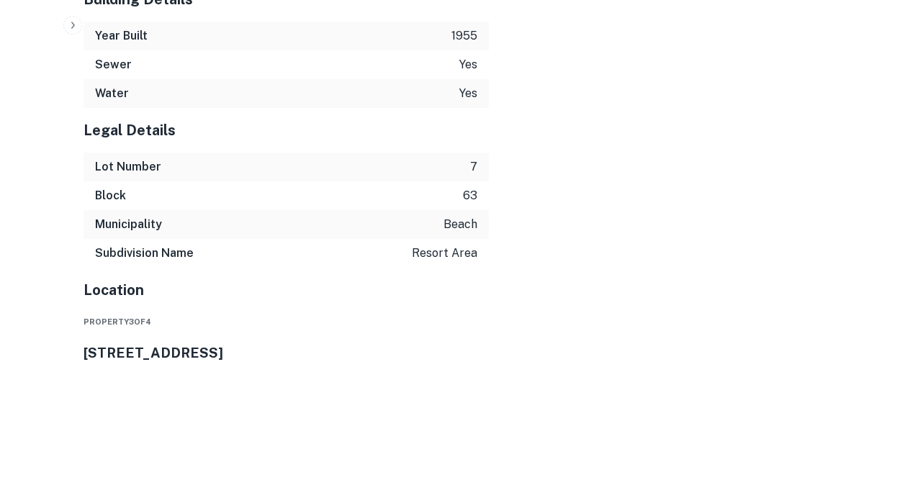
scroll to position [2984, 0]
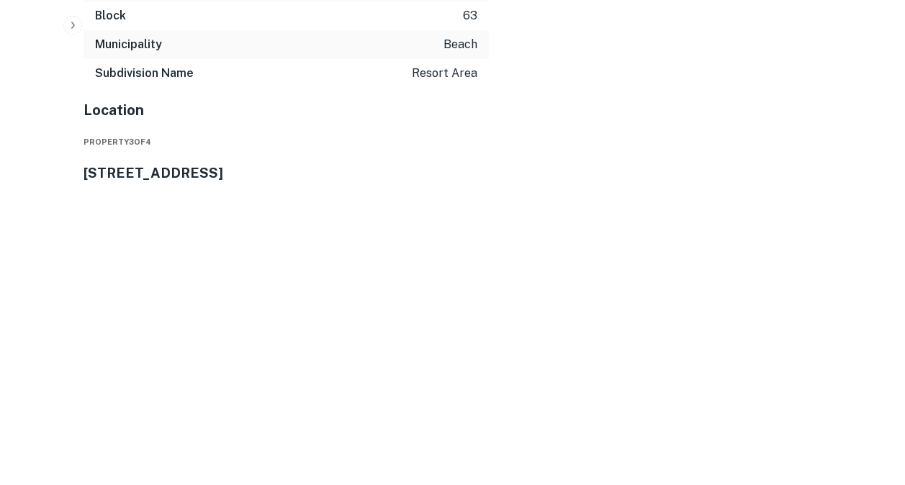
scroll to position [3225, 0]
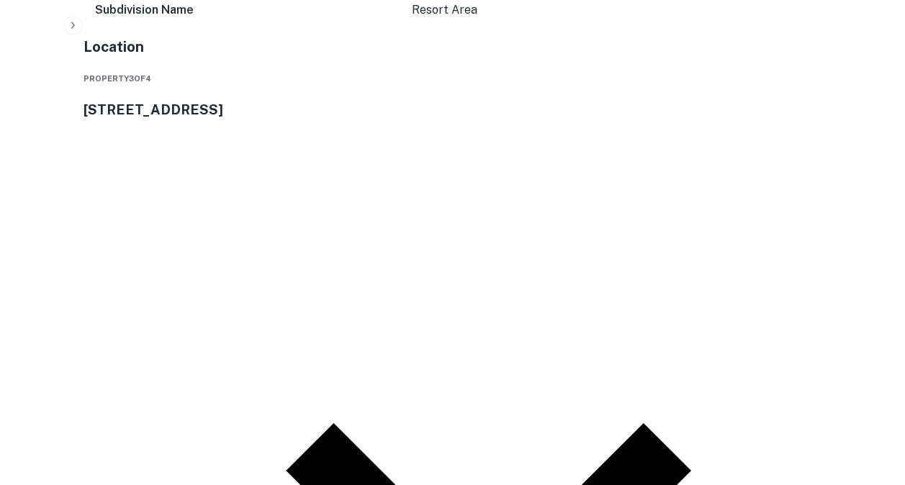
drag, startPoint x: 374, startPoint y: 338, endPoint x: 481, endPoint y: 330, distance: 106.8
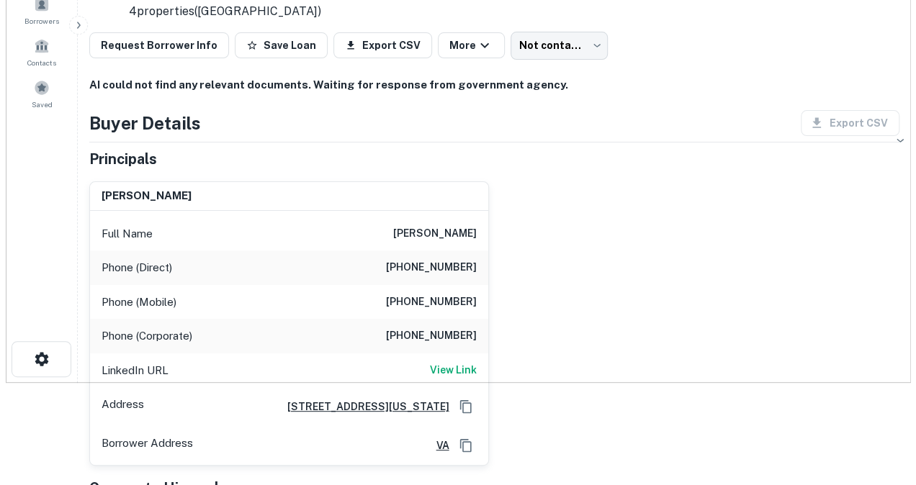
scroll to position [0, 0]
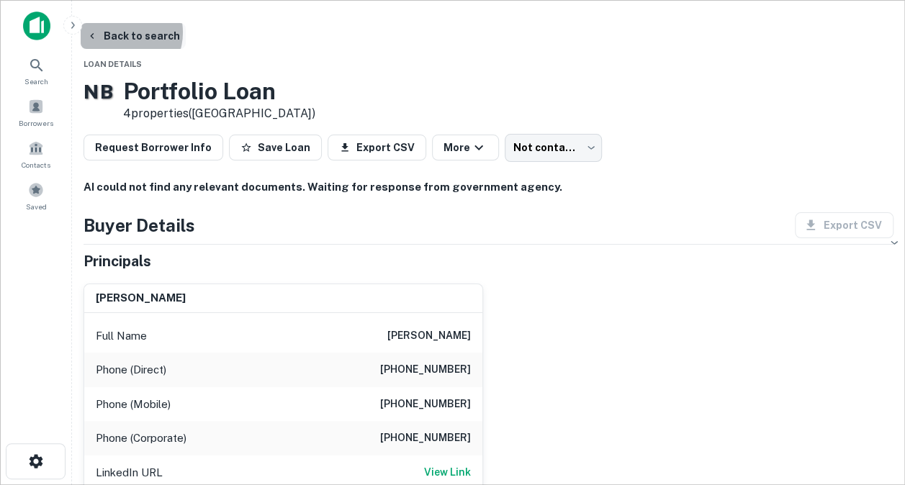
click at [136, 32] on button "Back to search" at bounding box center [133, 36] width 105 height 26
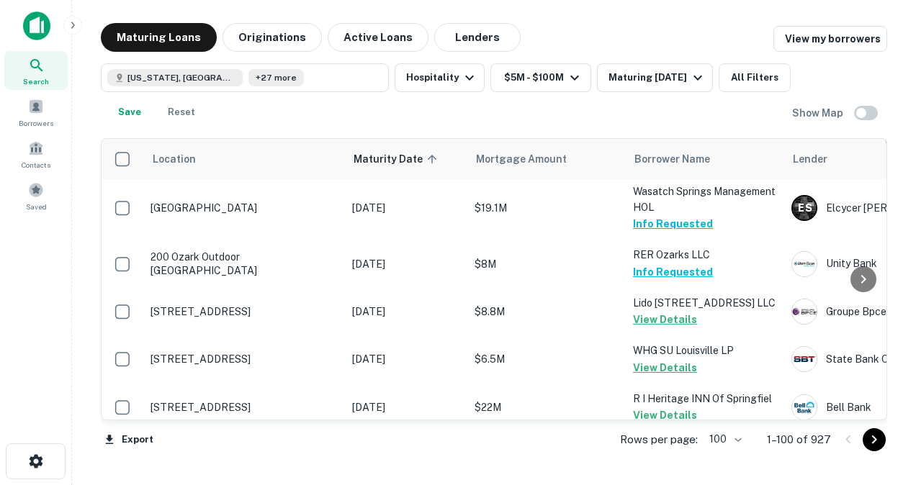
scroll to position [5081, 0]
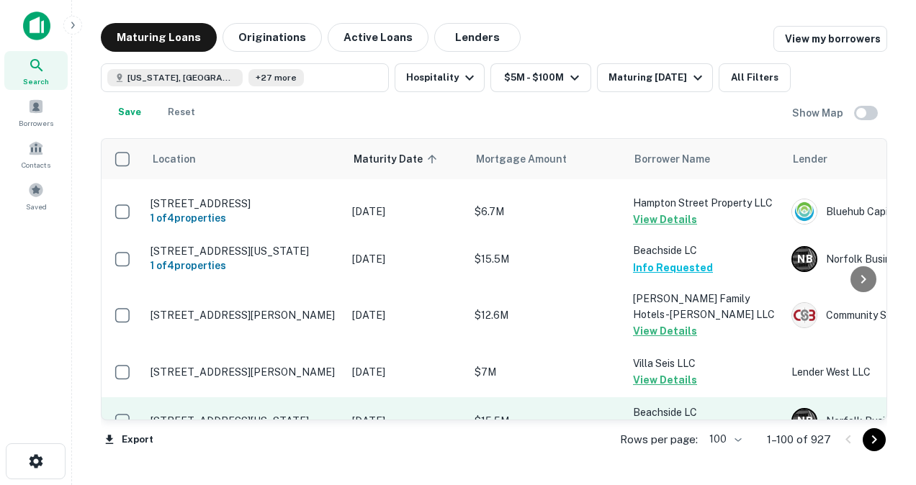
click at [276, 415] on p "[STREET_ADDRESS][US_STATE]" at bounding box center [243, 421] width 187 height 13
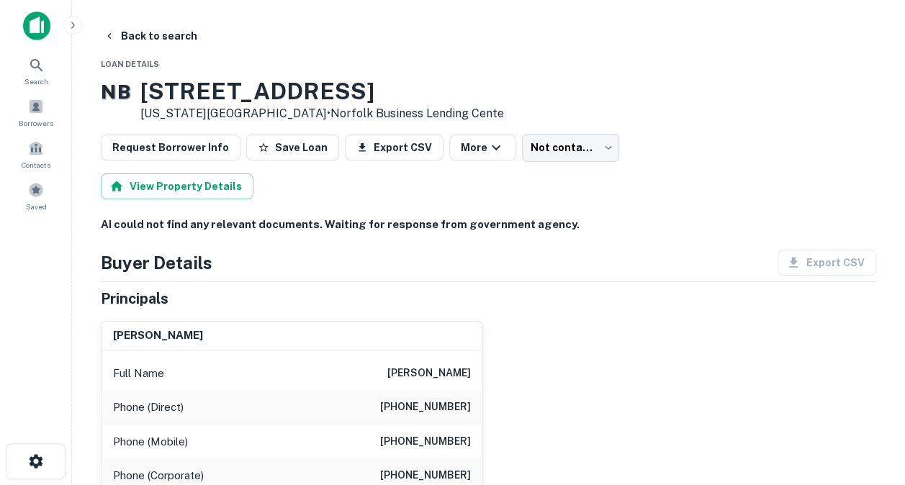
drag, startPoint x: 163, startPoint y: 91, endPoint x: 350, endPoint y: 91, distance: 187.2
click at [350, 91] on h3 "[STREET_ADDRESS]" at bounding box center [322, 91] width 364 height 27
click at [160, 35] on button "Back to search" at bounding box center [150, 36] width 105 height 26
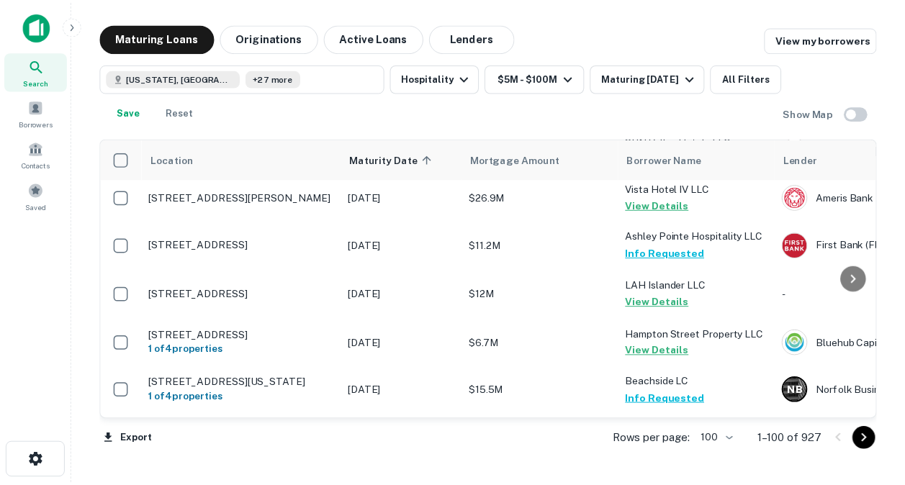
scroll to position [5081, 0]
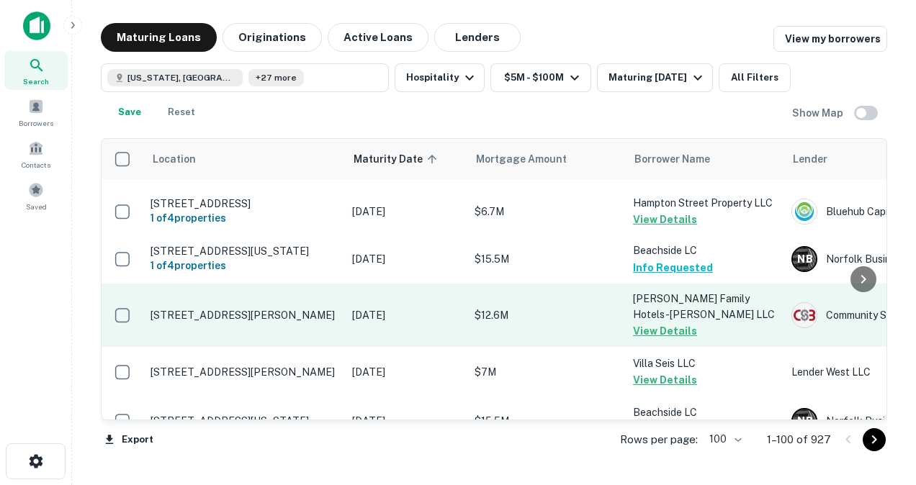
click at [272, 309] on p "[STREET_ADDRESS][PERSON_NAME]" at bounding box center [243, 315] width 187 height 13
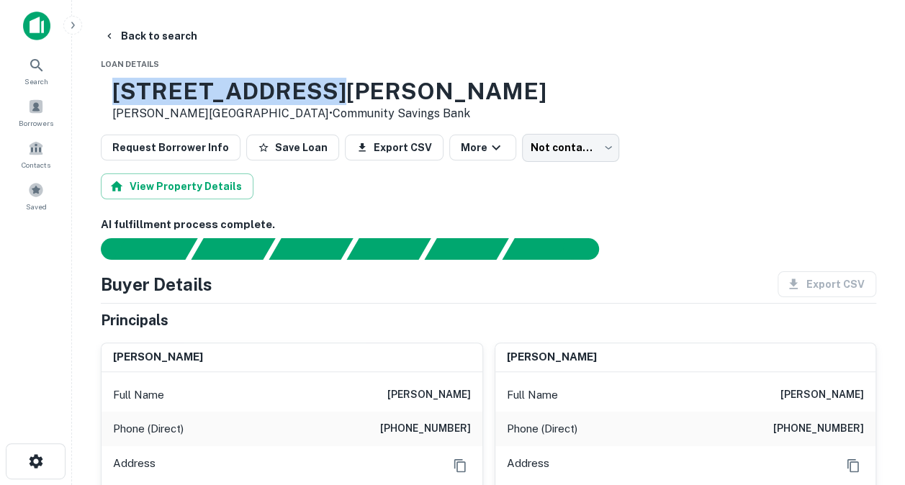
drag, startPoint x: 163, startPoint y: 87, endPoint x: 376, endPoint y: 89, distance: 213.1
click at [376, 89] on h3 "[STREET_ADDRESS][PERSON_NAME]" at bounding box center [329, 91] width 434 height 27
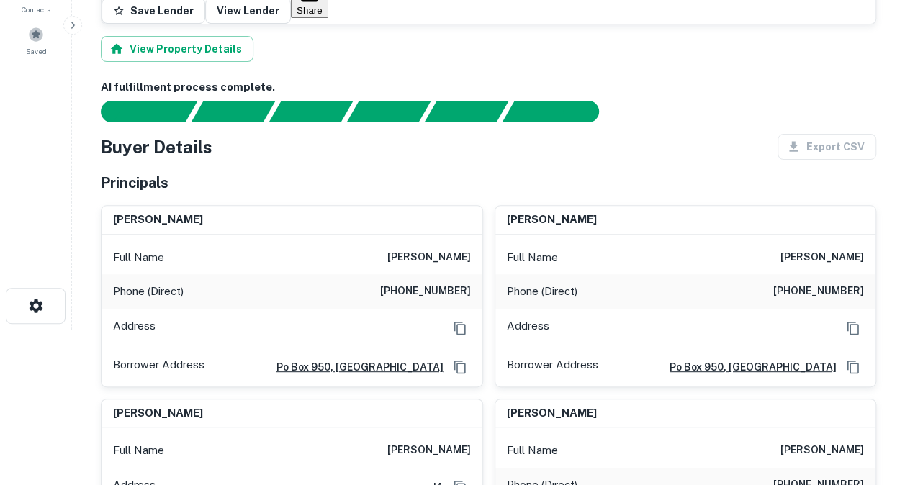
scroll to position [155, 0]
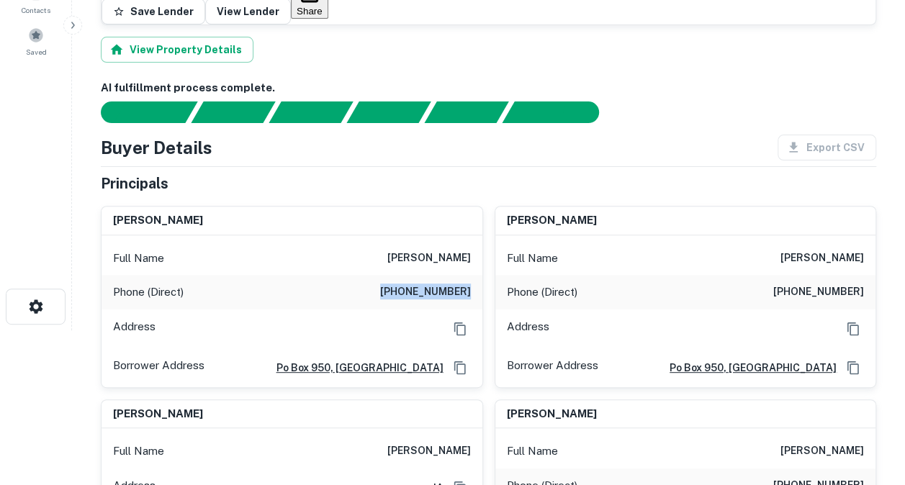
drag, startPoint x: 392, startPoint y: 223, endPoint x: 479, endPoint y: 216, distance: 87.4
click at [479, 275] on div "Phone (Direct) [PHONE_NUMBER]" at bounding box center [291, 292] width 381 height 35
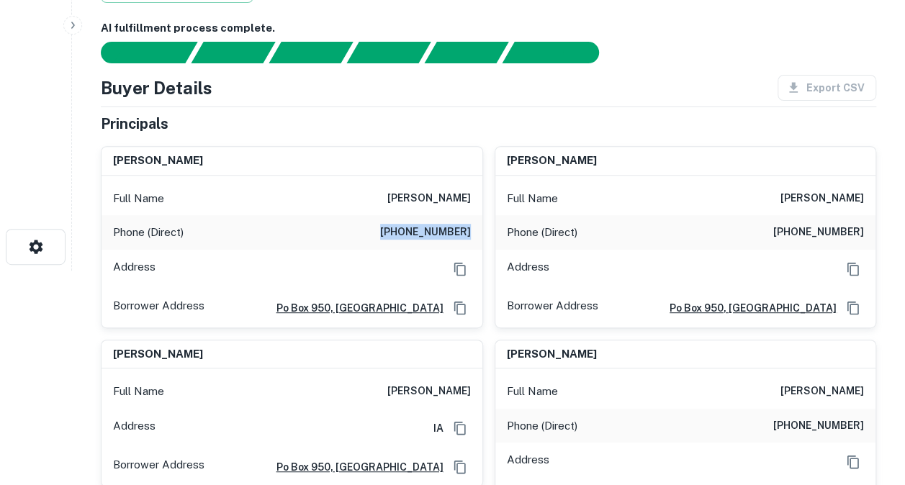
scroll to position [212, 0]
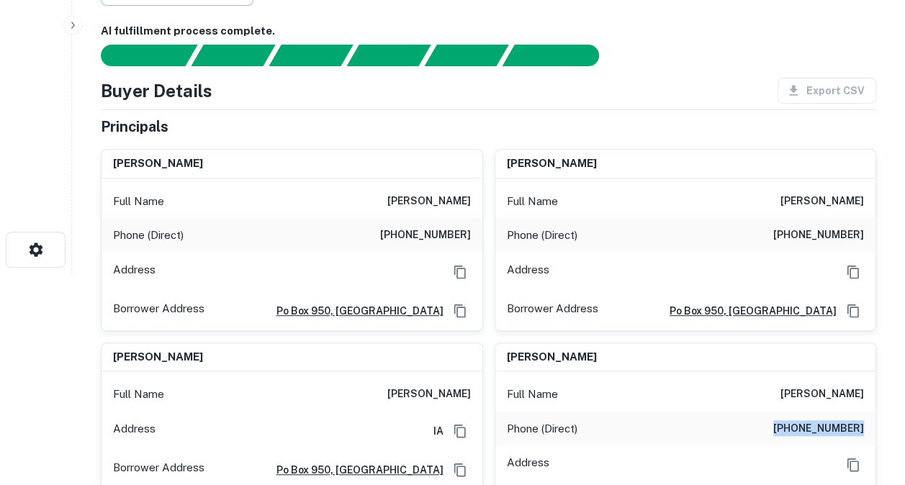
drag, startPoint x: 770, startPoint y: 369, endPoint x: 870, endPoint y: 353, distance: 100.6
click at [870, 412] on div "Phone (Direct) [PHONE_NUMBER]" at bounding box center [685, 429] width 381 height 35
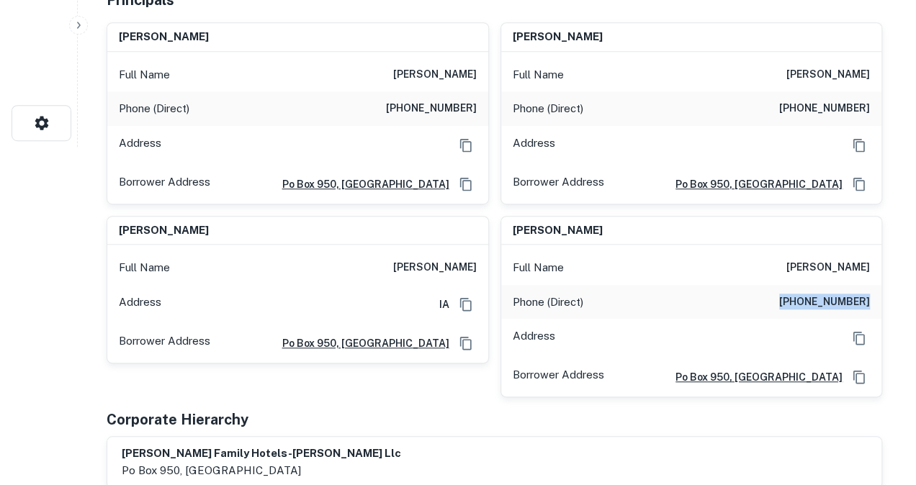
scroll to position [0, 0]
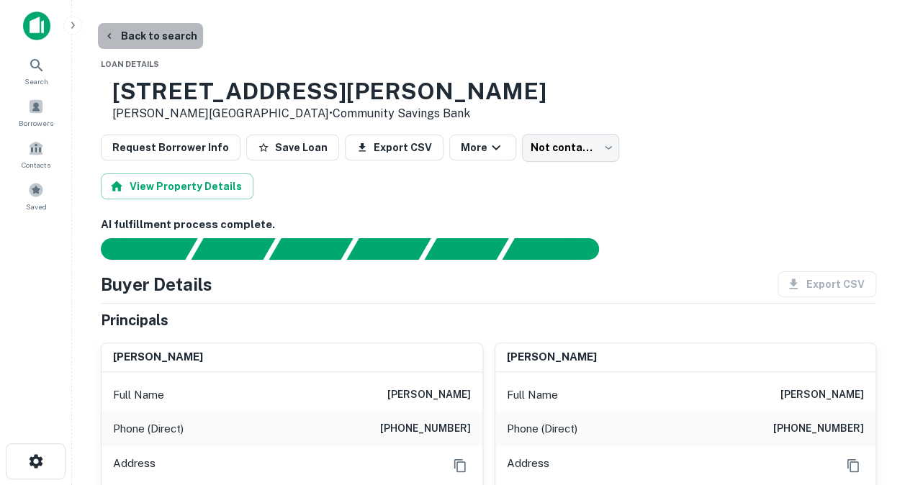
click at [160, 35] on button "Back to search" at bounding box center [150, 36] width 105 height 26
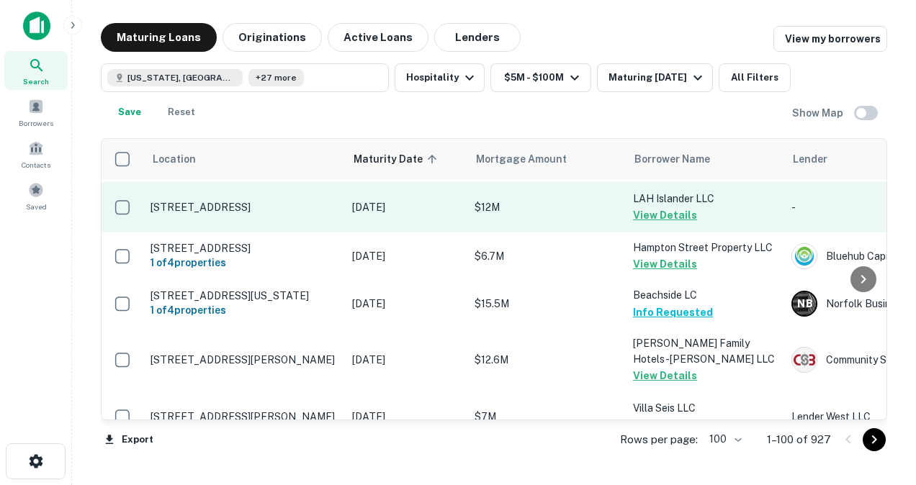
scroll to position [5081, 0]
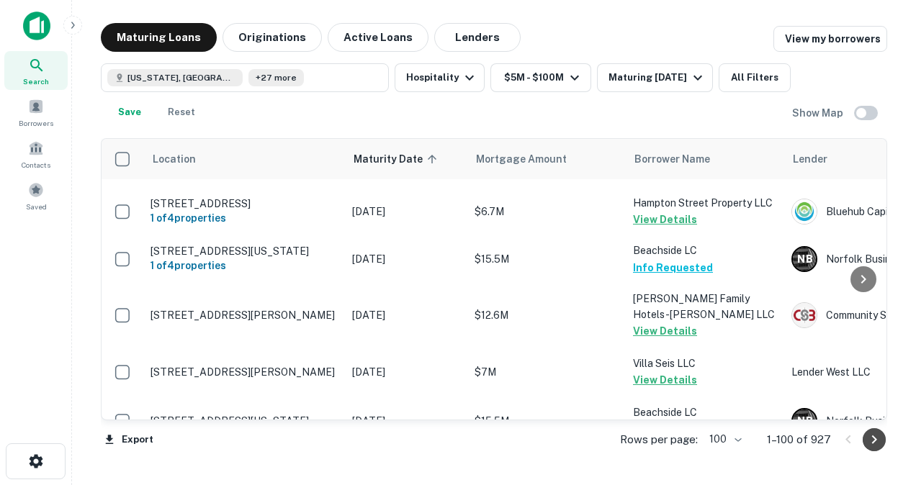
click at [875, 442] on icon "Go to next page" at bounding box center [873, 439] width 17 height 17
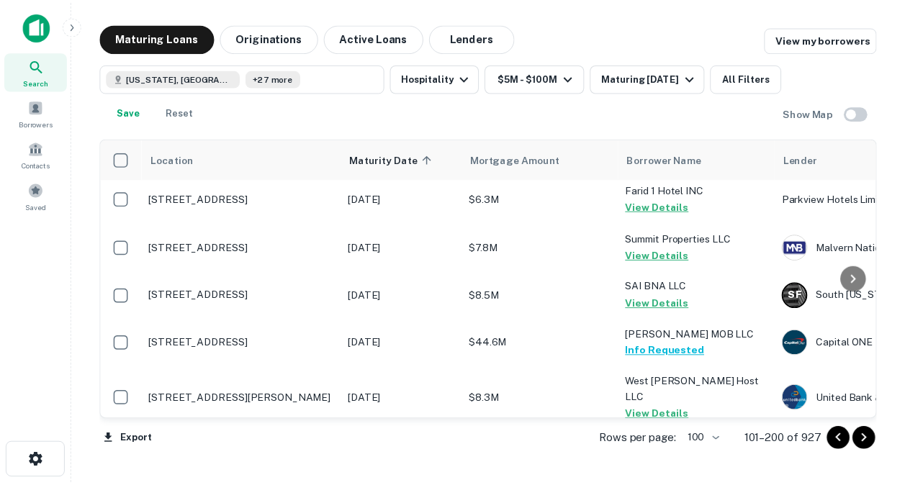
scroll to position [0, 0]
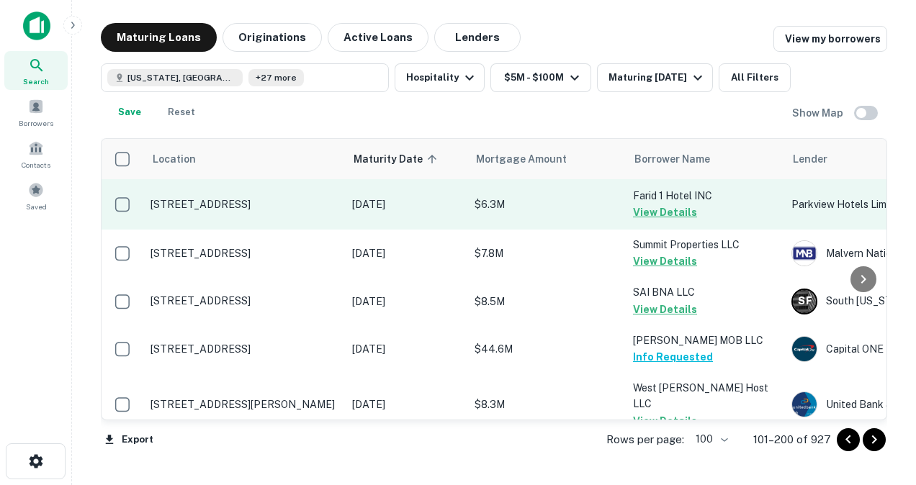
click at [274, 204] on p "[STREET_ADDRESS]" at bounding box center [243, 204] width 187 height 13
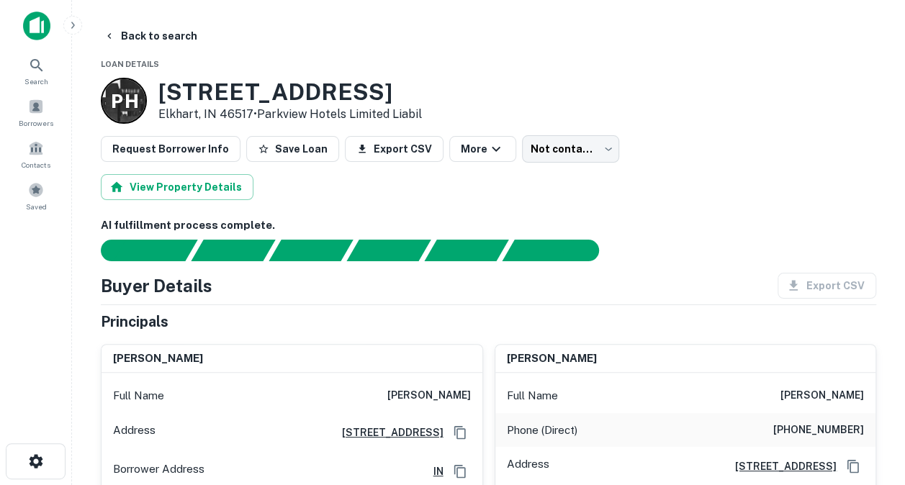
drag, startPoint x: 161, startPoint y: 94, endPoint x: 409, endPoint y: 83, distance: 247.9
click at [409, 83] on h3 "[STREET_ADDRESS]" at bounding box center [289, 91] width 263 height 27
click at [164, 37] on button "Back to search" at bounding box center [150, 36] width 105 height 26
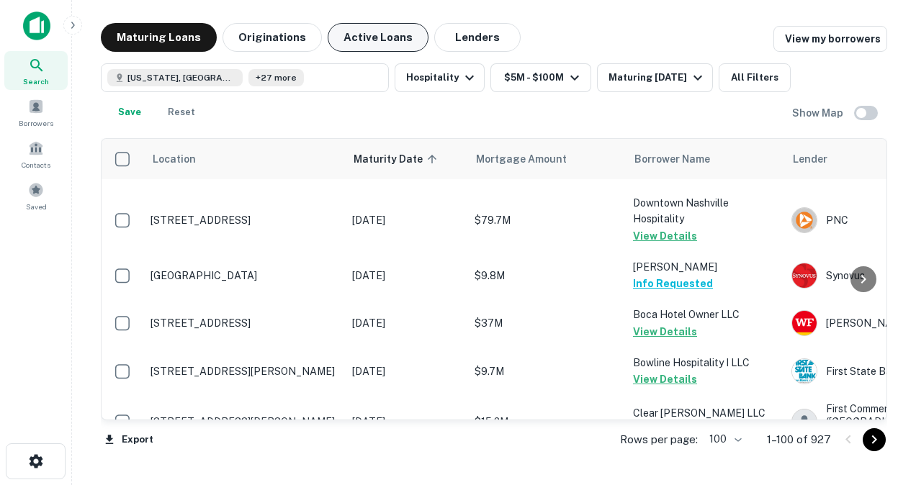
scroll to position [1974, 0]
